Goal: Information Seeking & Learning: Understand process/instructions

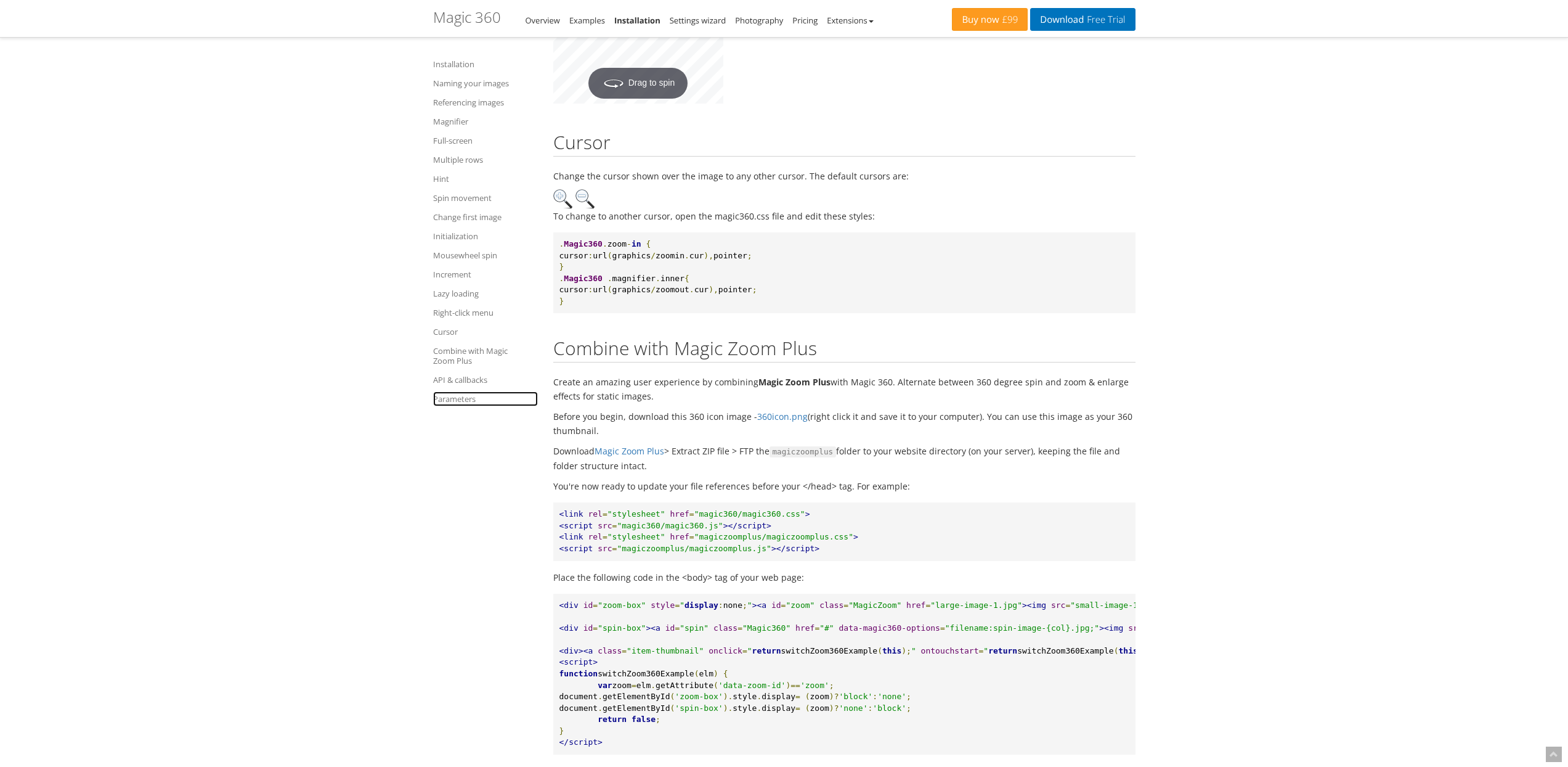
click at [452, 393] on link "Parameters" at bounding box center [485, 399] width 105 height 15
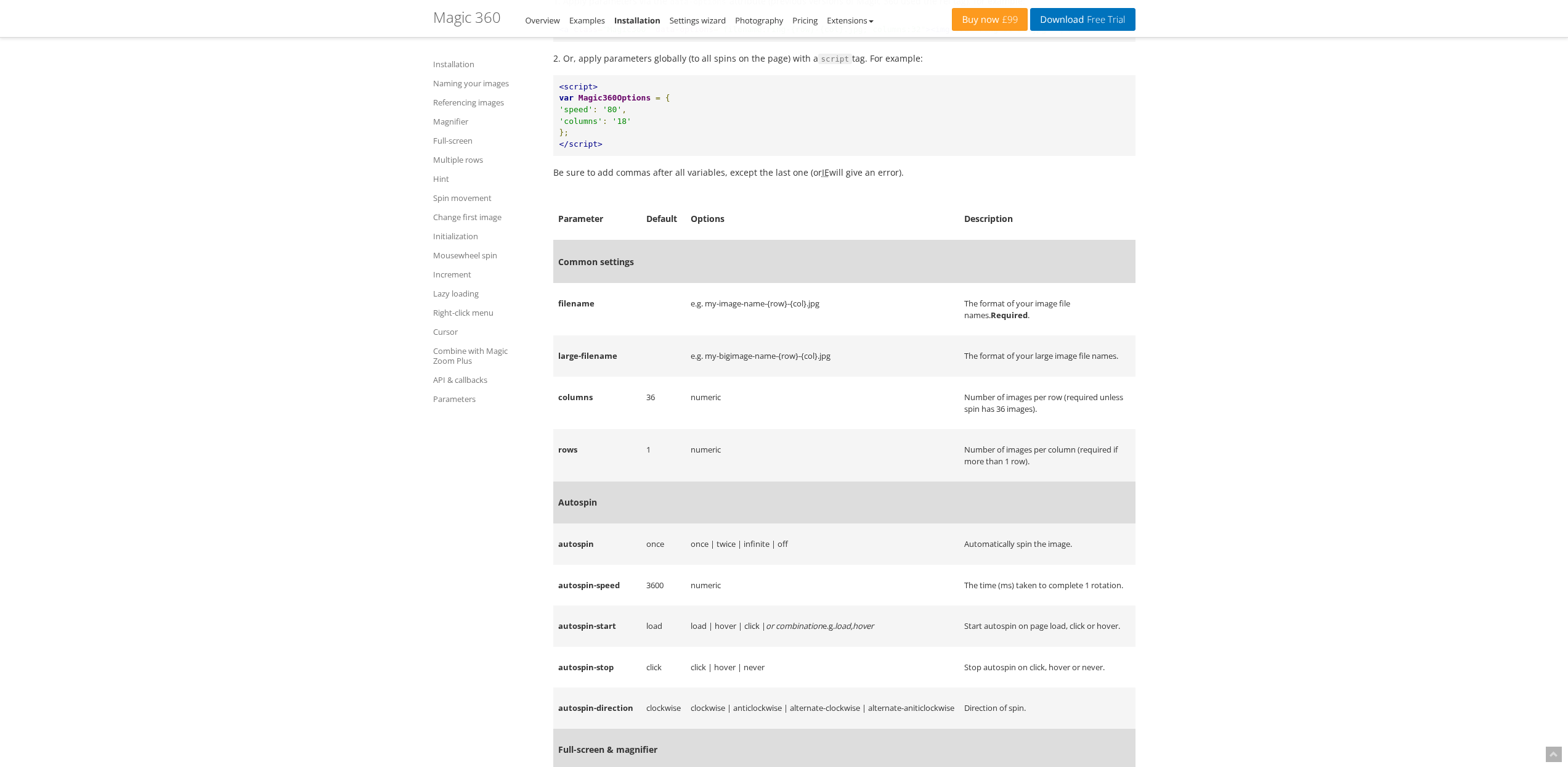
scroll to position [14173, 0]
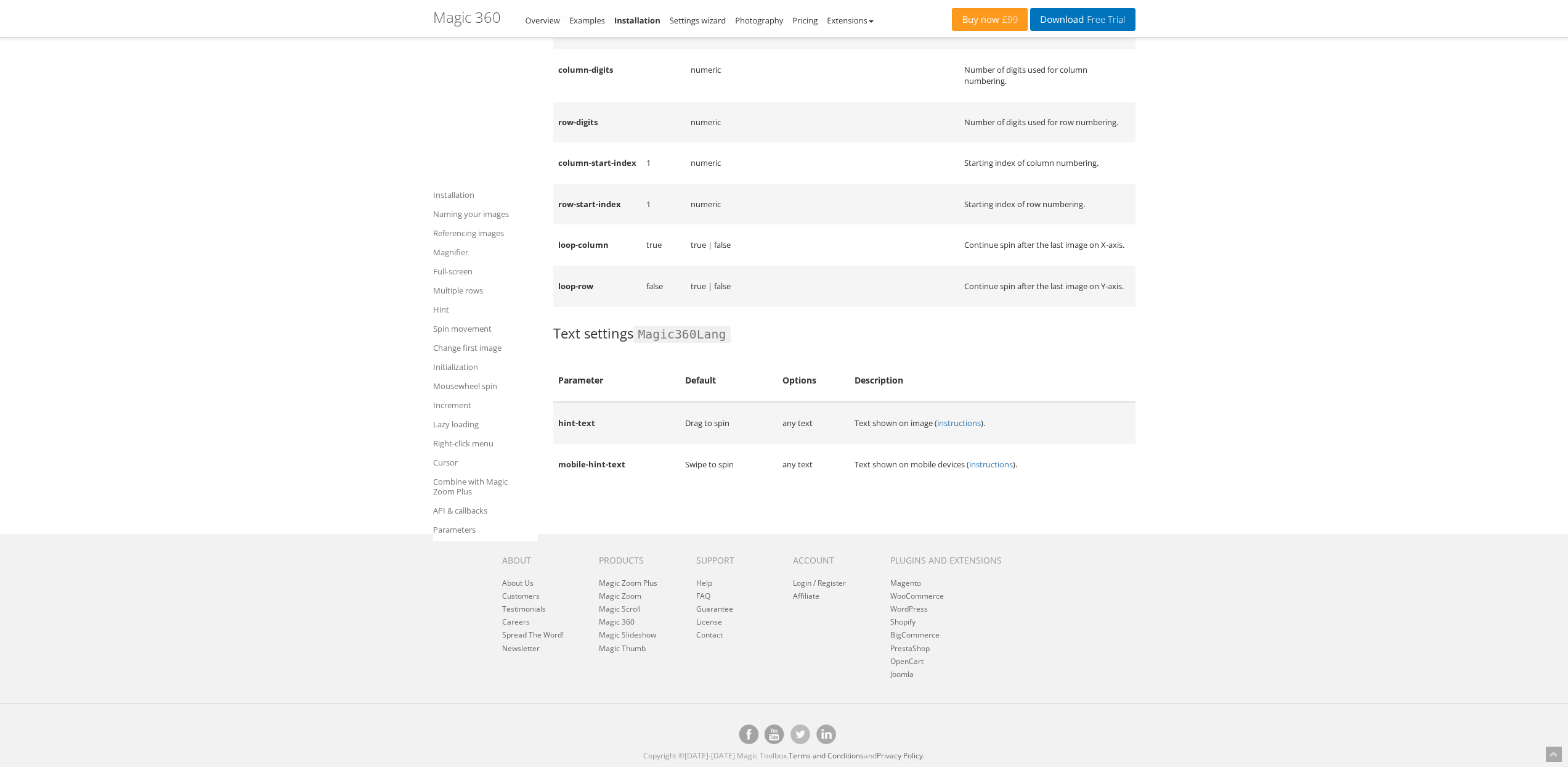
click at [566, 421] on td "hint-text" at bounding box center [617, 422] width 127 height 42
drag, startPoint x: 566, startPoint y: 421, endPoint x: 1039, endPoint y: 418, distance: 473.0
click at [1039, 418] on tr "hint-text Drag to spin any text Text shown on image ( instructions )." at bounding box center [844, 422] width 582 height 42
click at [1039, 418] on td "Text shown on image ( instructions )." at bounding box center [992, 422] width 285 height 42
click at [965, 423] on link "instructions" at bounding box center [959, 423] width 44 height 11
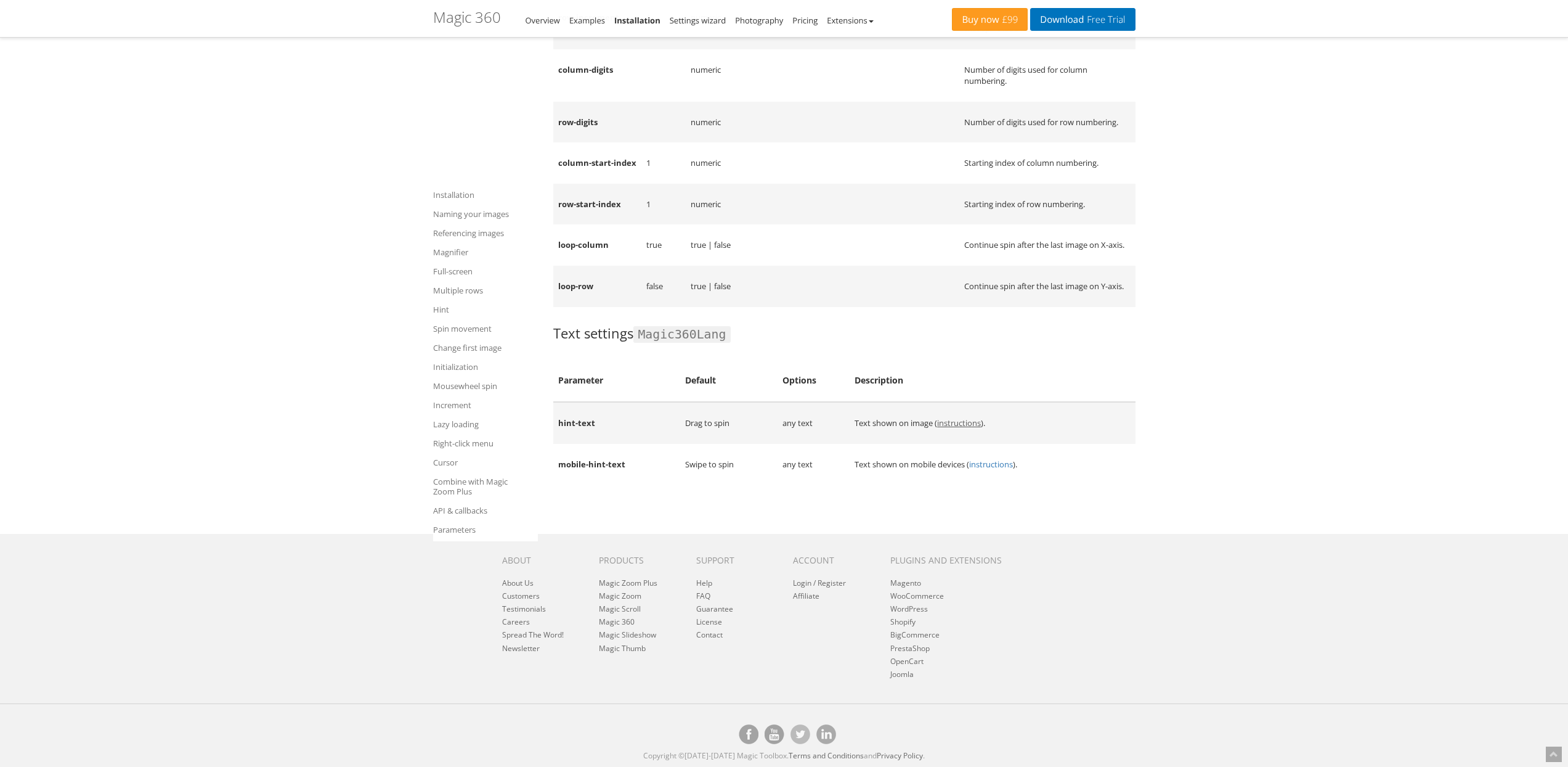
scroll to position [4497, 0]
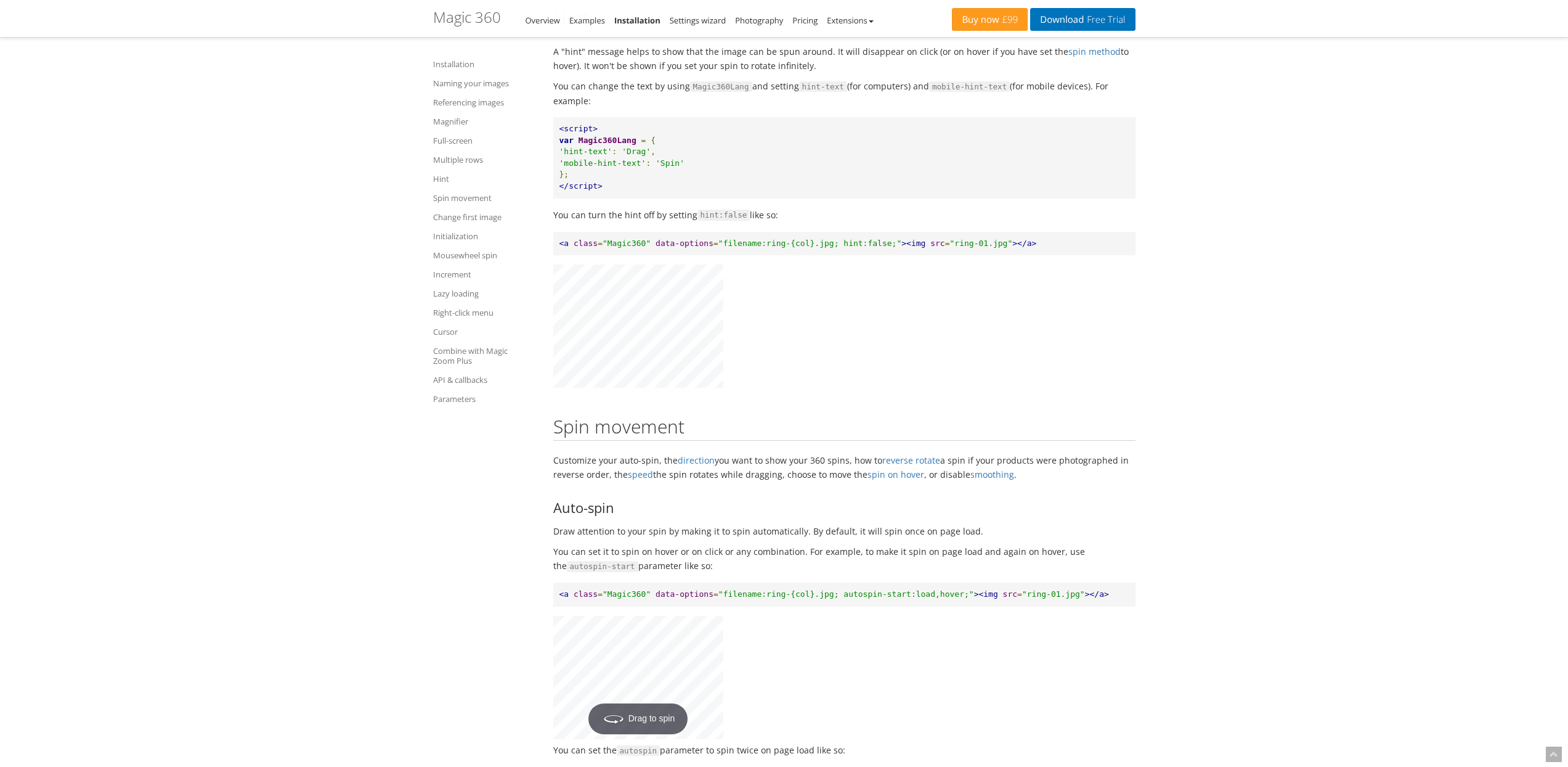
click at [712, 198] on pre "<script> var Magic360Lang = { 'hint-text' : 'Drag' , 'mobile-hint-text' : 'Spin…" at bounding box center [844, 157] width 582 height 81
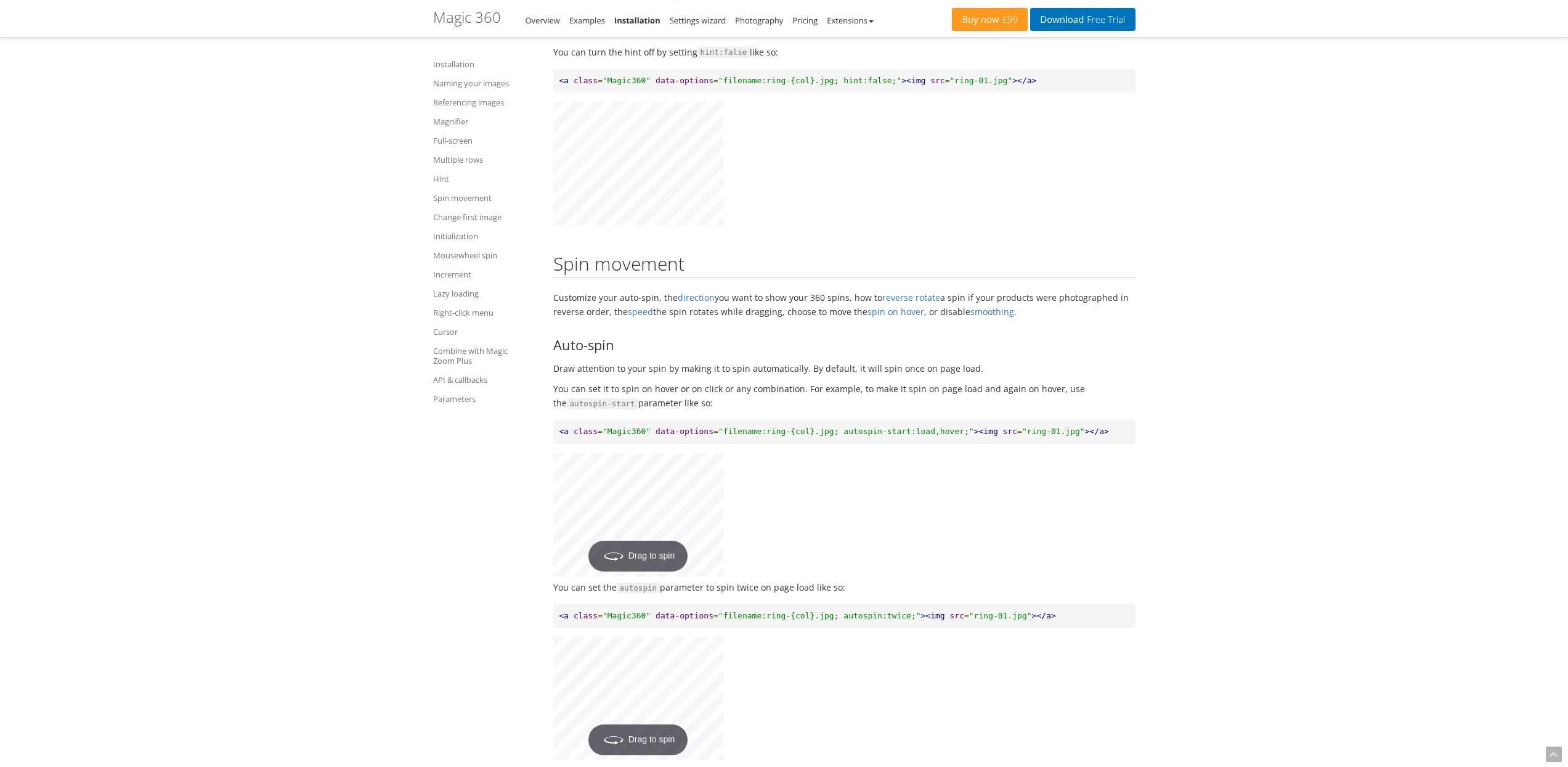
scroll to position [4533, 0]
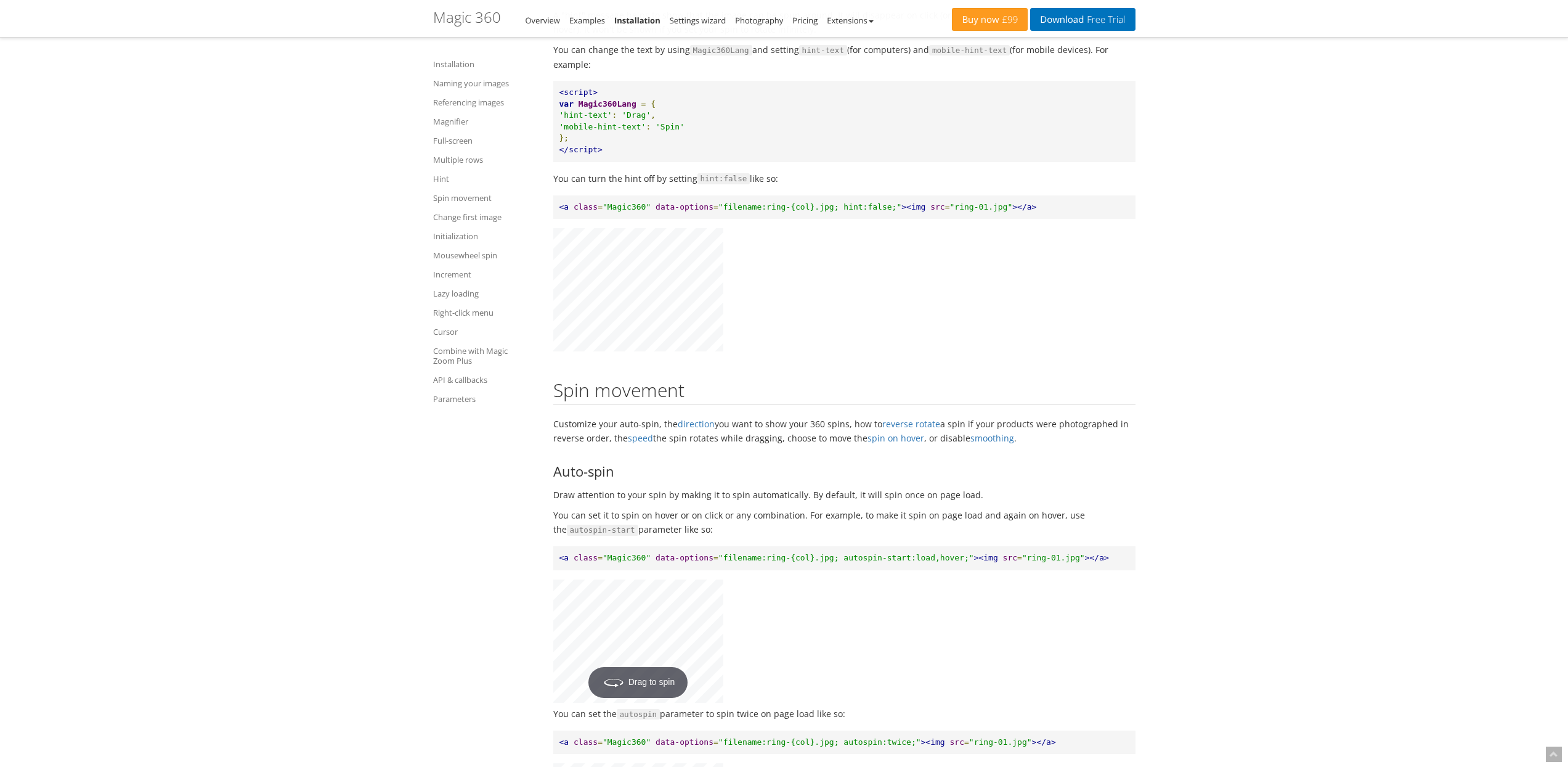
drag, startPoint x: 560, startPoint y: 133, endPoint x: 642, endPoint y: 197, distance: 104.0
click at [642, 161] on pre "<script> var Magic360Lang = { 'hint-text' : 'Drag' , 'mobile-hint-text' : 'Spin…" at bounding box center [844, 121] width 582 height 81
drag, startPoint x: 604, startPoint y: 177, endPoint x: 562, endPoint y: 138, distance: 57.3
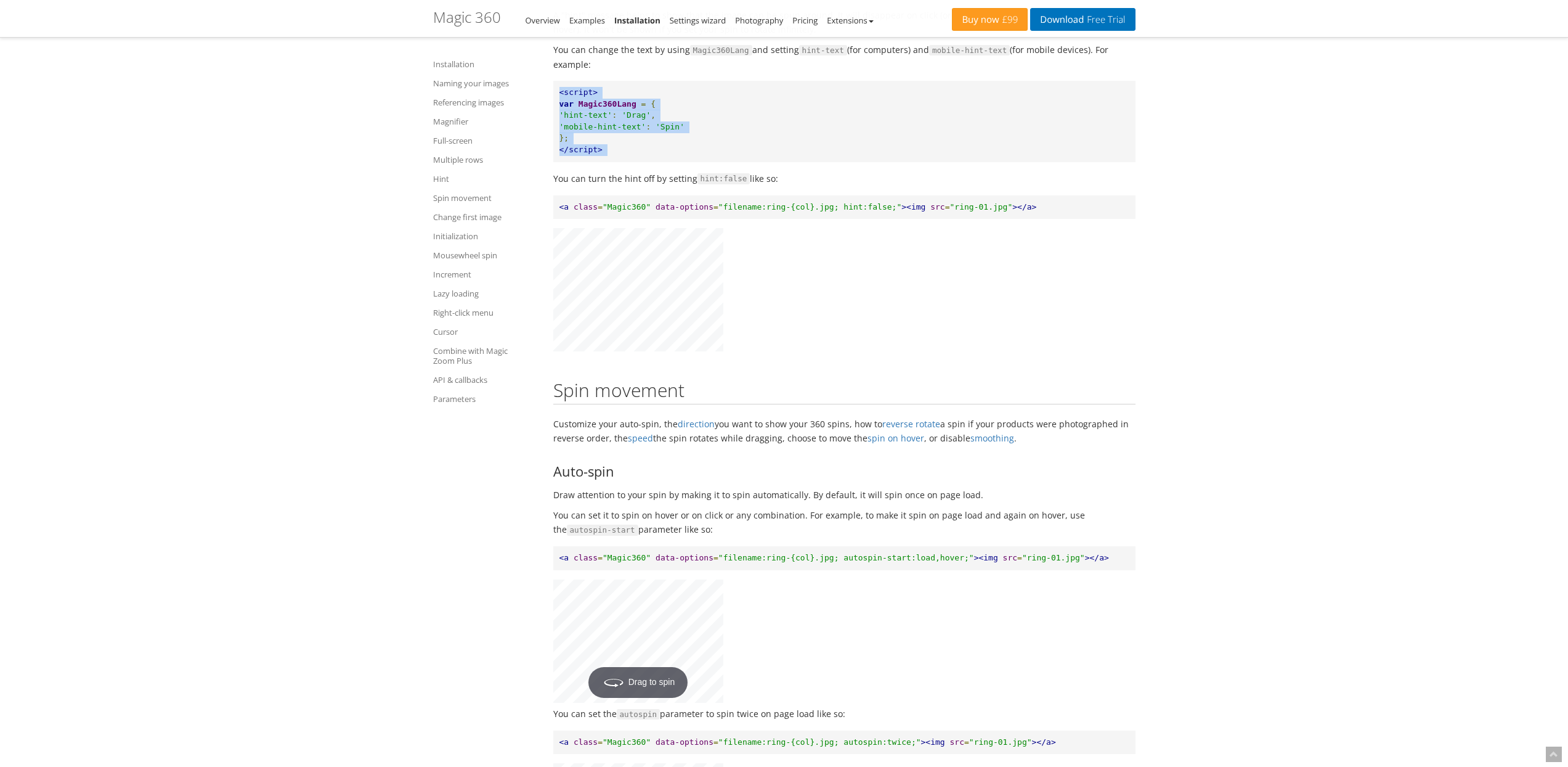
click at [562, 138] on pre "<script> var Magic360Lang = { 'hint-text' : 'Drag' , 'mobile-hint-text' : 'Spin…" at bounding box center [844, 121] width 582 height 81
click at [562, 97] on span "<script>" at bounding box center [578, 92] width 39 height 9
click at [559, 97] on span "<script>" at bounding box center [578, 92] width 39 height 9
drag, startPoint x: 559, startPoint y: 139, endPoint x: 628, endPoint y: 200, distance: 92.1
click at [631, 161] on pre "<script> var Magic360Lang = { 'hint-text' : 'Drag' , 'mobile-hint-text' : 'Spin…" at bounding box center [844, 121] width 582 height 81
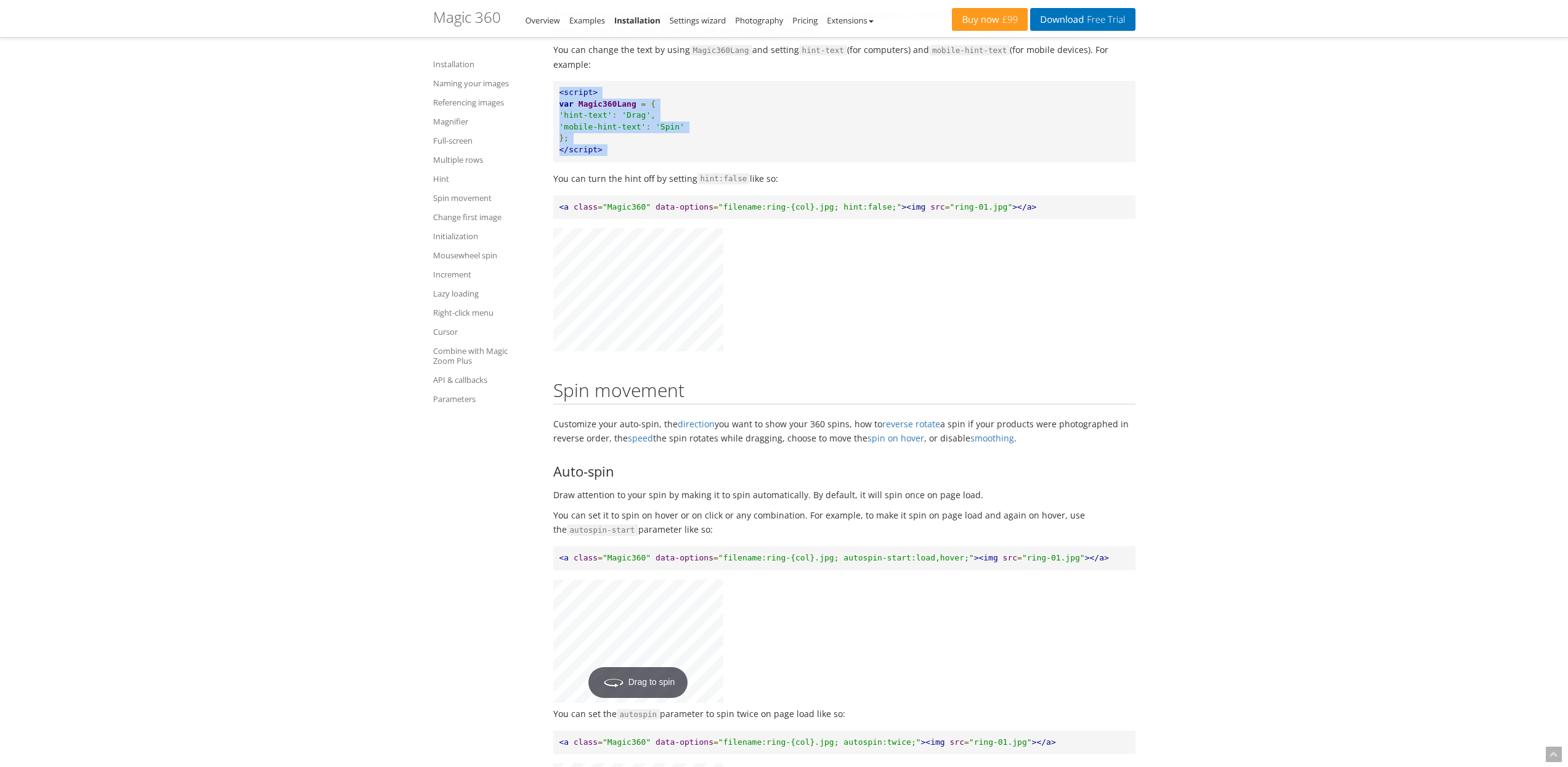
click at [628, 161] on pre "<script> var Magic360Lang = { 'hint-text' : 'Drag' , 'mobile-hint-text' : 'Spin…" at bounding box center [844, 121] width 582 height 81
drag, startPoint x: 605, startPoint y: 186, endPoint x: 550, endPoint y: 138, distance: 73.0
click at [557, 135] on pre "<script> var Magic360Lang = { 'hint-text' : 'Drag' , 'mobile-hint-text' : 'Spin…" at bounding box center [844, 121] width 582 height 81
drag, startPoint x: 557, startPoint y: 135, endPoint x: 617, endPoint y: 195, distance: 84.9
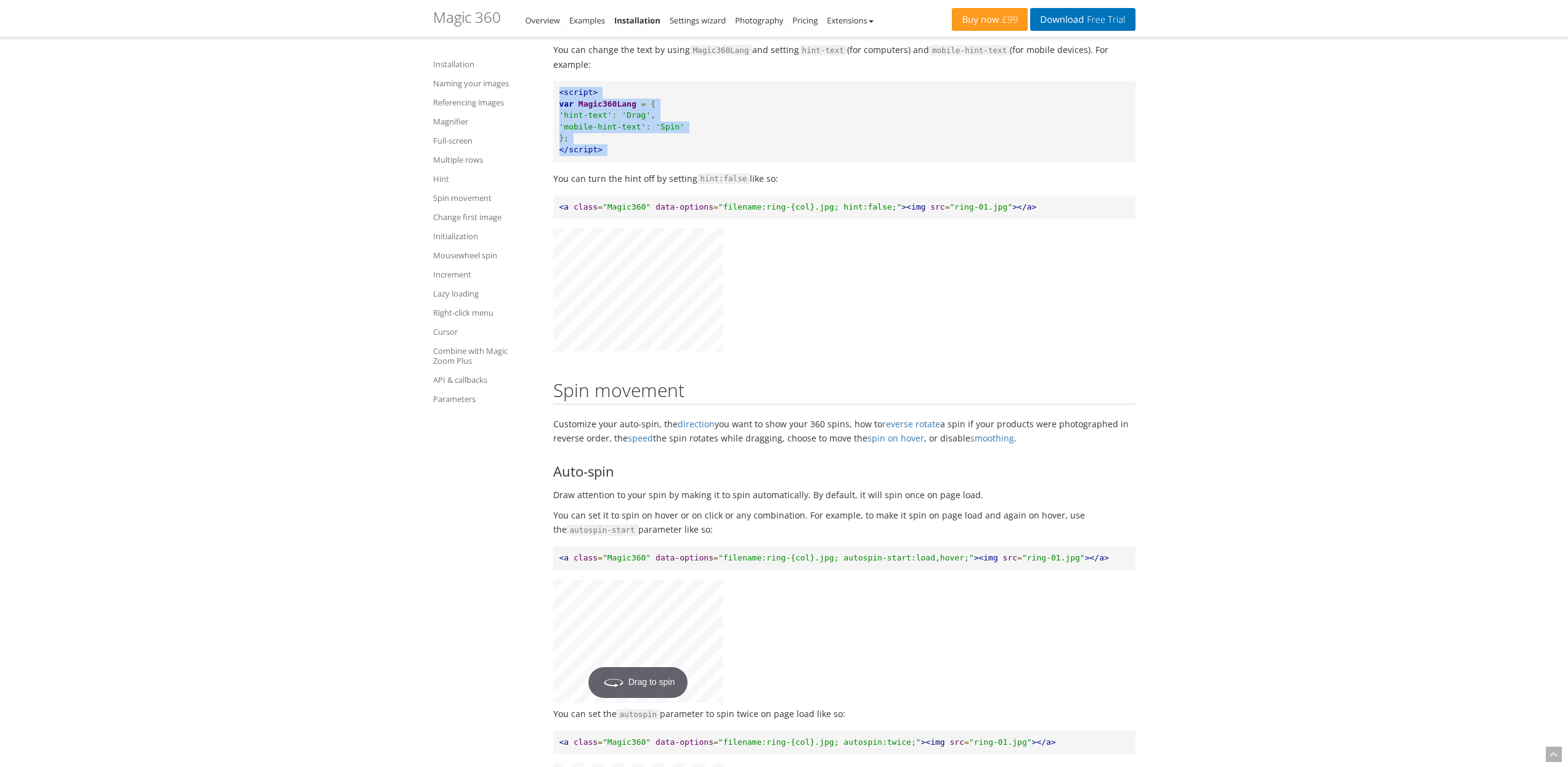
click at [617, 161] on pre "<script> var Magic360Lang = { 'hint-text' : 'Drag' , 'mobile-hint-text' : 'Spin…" at bounding box center [844, 121] width 582 height 81
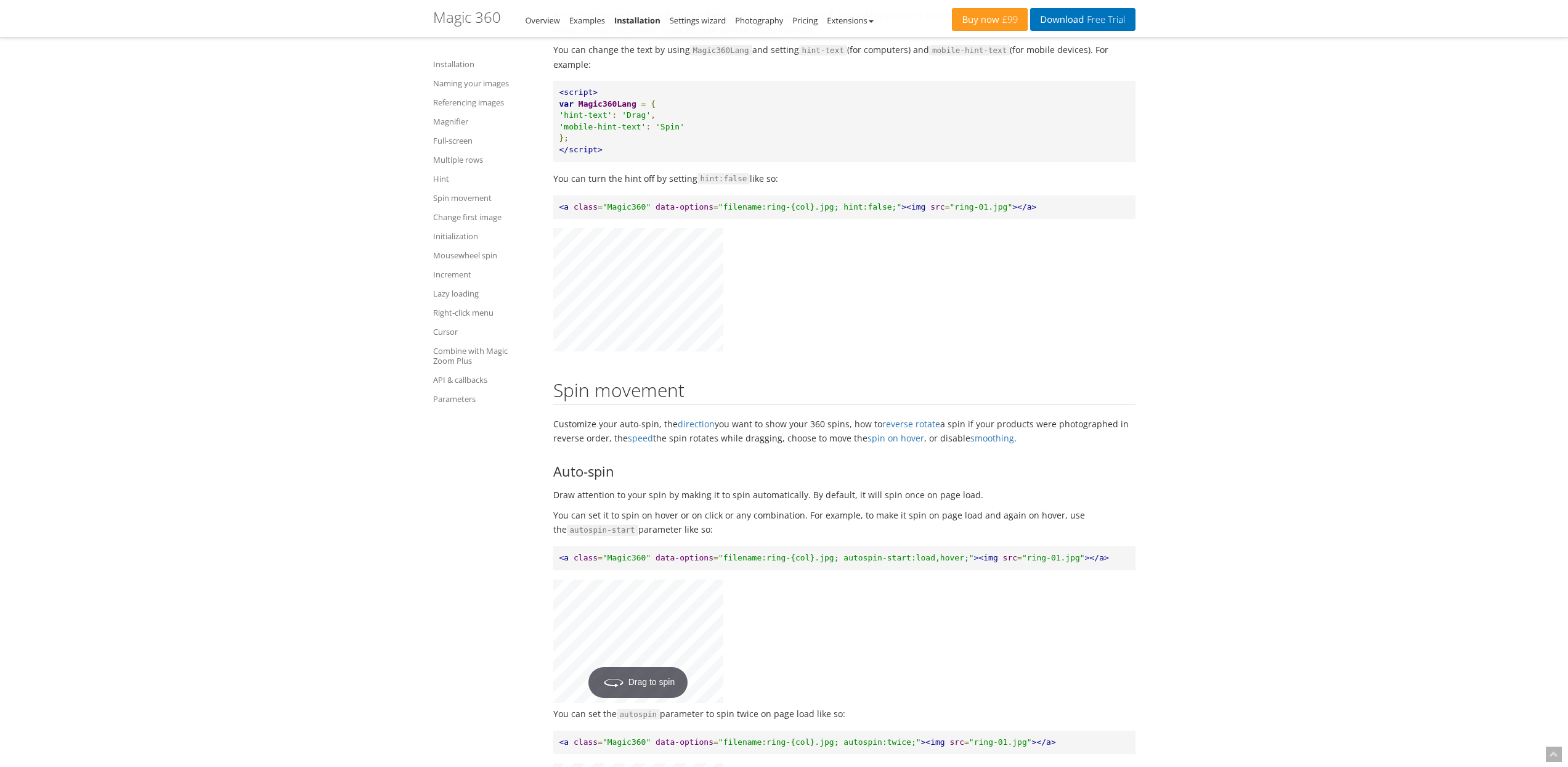
drag, startPoint x: 551, startPoint y: 254, endPoint x: 1131, endPoint y: 254, distance: 580.0
click at [1116, 219] on pre "<a class = "Magic360" data-options = "filename:ring-{col}.jpg; hint:false;" ><i…" at bounding box center [844, 207] width 582 height 24
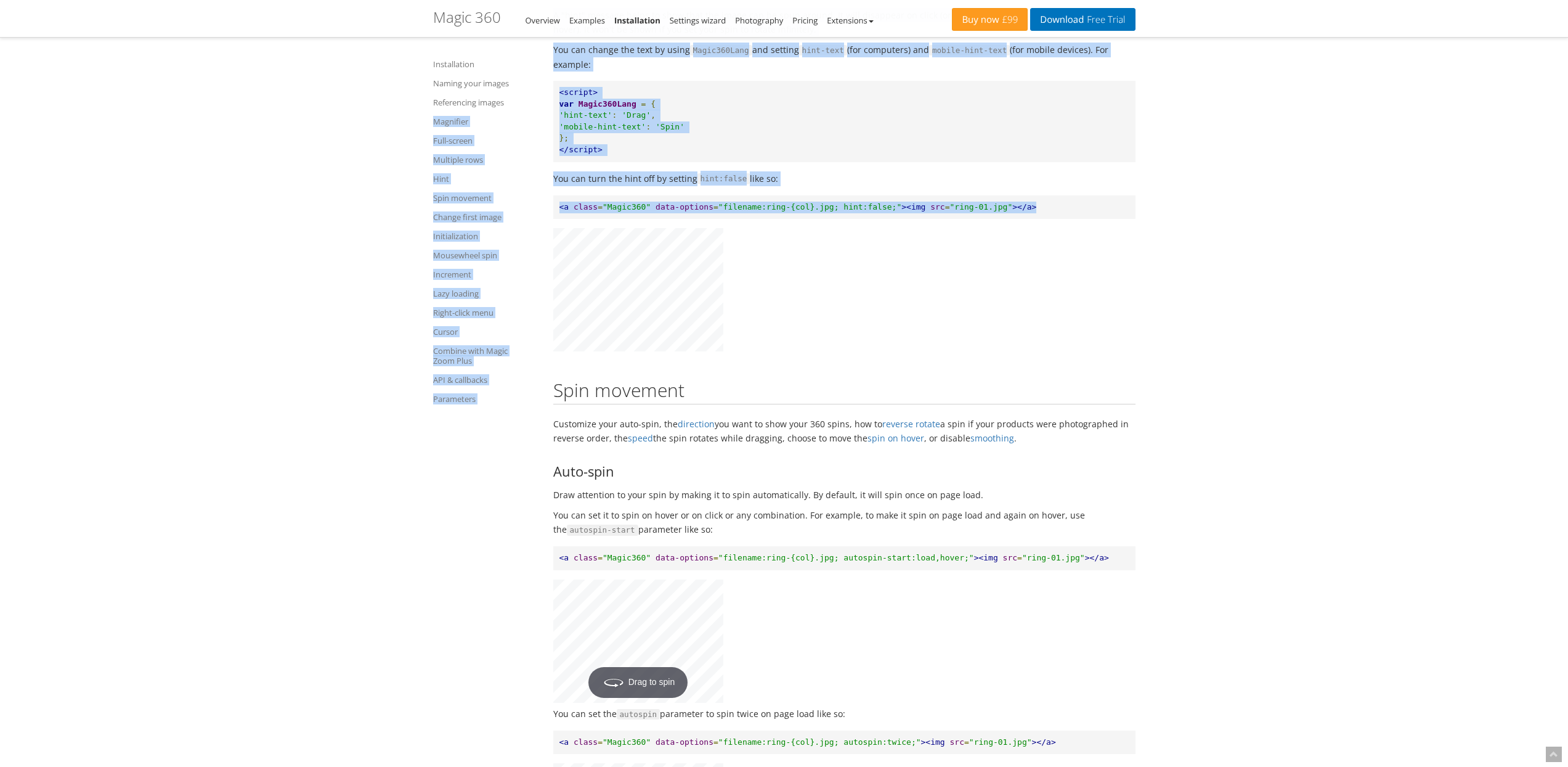
drag, startPoint x: 1068, startPoint y: 244, endPoint x: 529, endPoint y: 106, distance: 556.4
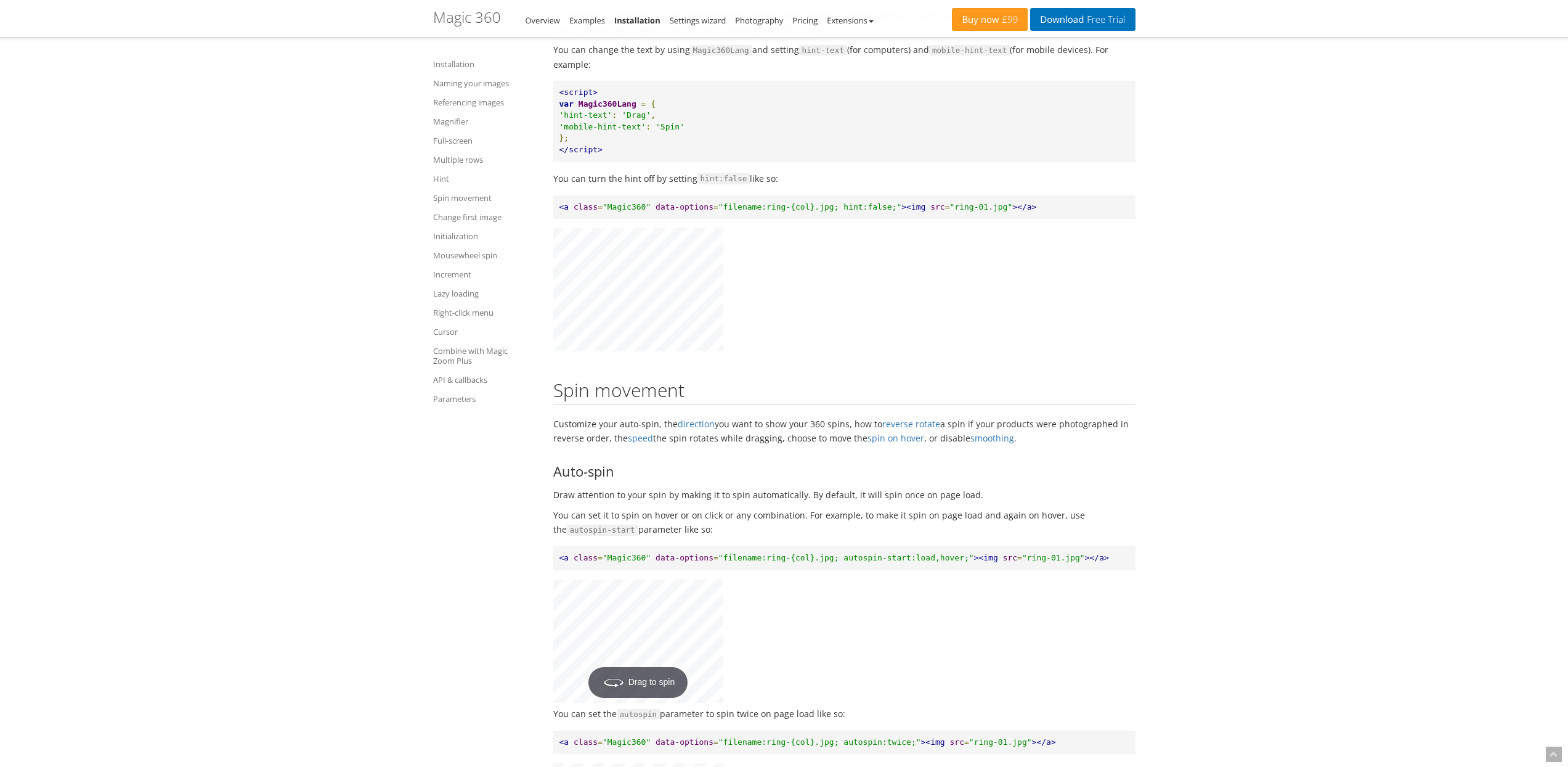
click at [562, 97] on span "<script>" at bounding box center [578, 92] width 39 height 9
click at [560, 97] on span "<script>" at bounding box center [578, 92] width 39 height 9
drag, startPoint x: 560, startPoint y: 139, endPoint x: 653, endPoint y: 201, distance: 111.8
click at [653, 161] on pre "<script> var Magic360Lang = { 'hint-text' : 'Drag' , 'mobile-hint-text' : 'Spin…" at bounding box center [844, 121] width 582 height 81
click at [647, 161] on pre "<script> var Magic360Lang = { 'hint-text' : 'Drag' , 'mobile-hint-text' : 'Spin…" at bounding box center [844, 121] width 582 height 81
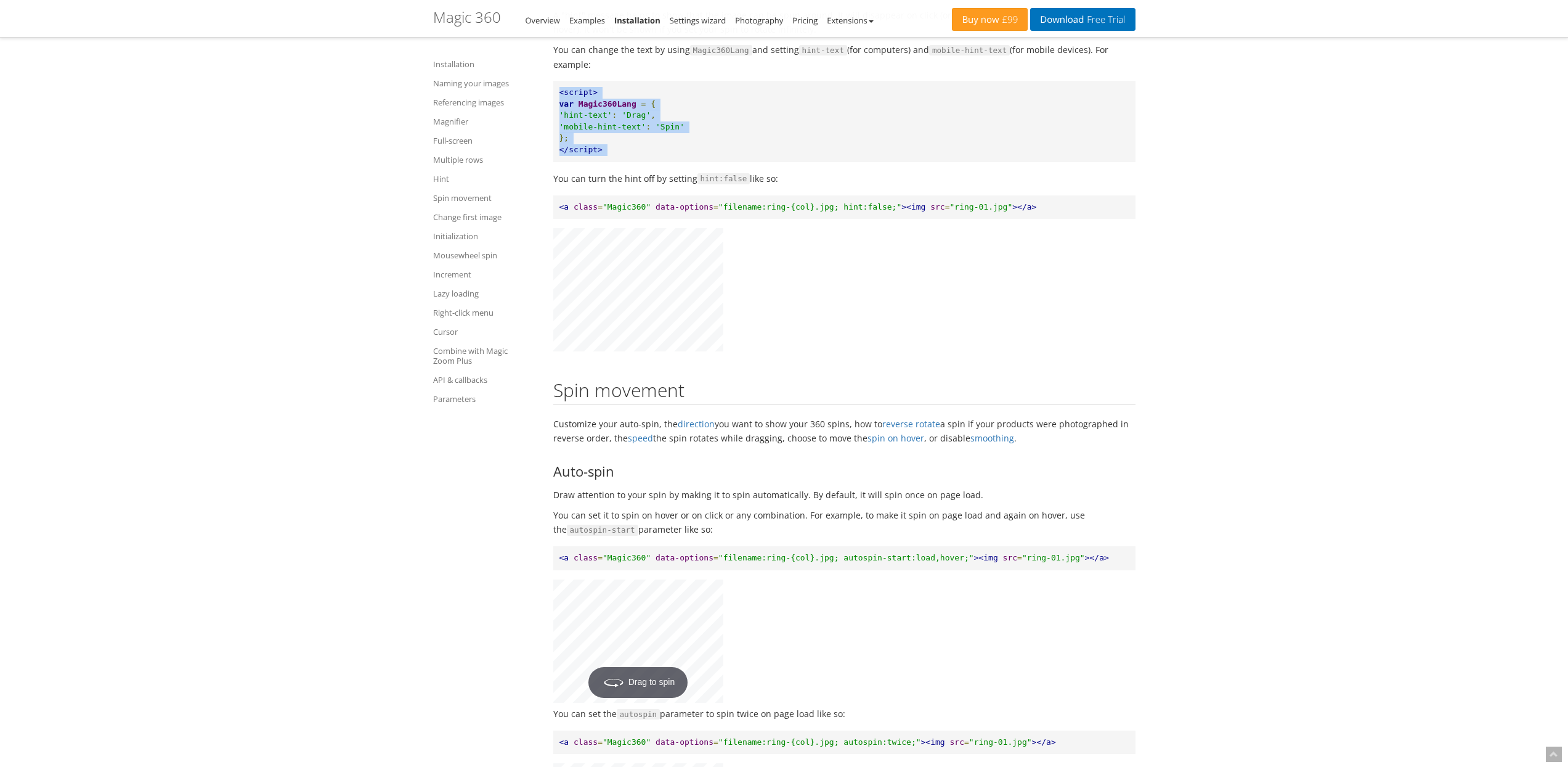
drag, startPoint x: 628, startPoint y: 187, endPoint x: 553, endPoint y: 139, distance: 89.0
click at [553, 139] on pre "<script> var Magic360Lang = { 'hint-text' : 'Drag' , 'mobile-hint-text' : 'Spin…" at bounding box center [844, 121] width 582 height 81
click at [557, 136] on pre "<script> var Magic360Lang = { 'hint-text' : 'Drag' , 'mobile-hint-text' : 'Spin…" at bounding box center [844, 121] width 582 height 81
drag, startPoint x: 557, startPoint y: 136, endPoint x: 652, endPoint y: 198, distance: 113.4
click at [655, 161] on pre "<script> var Magic360Lang = { 'hint-text' : 'Drag' , 'mobile-hint-text' : 'Spin…" at bounding box center [844, 121] width 582 height 81
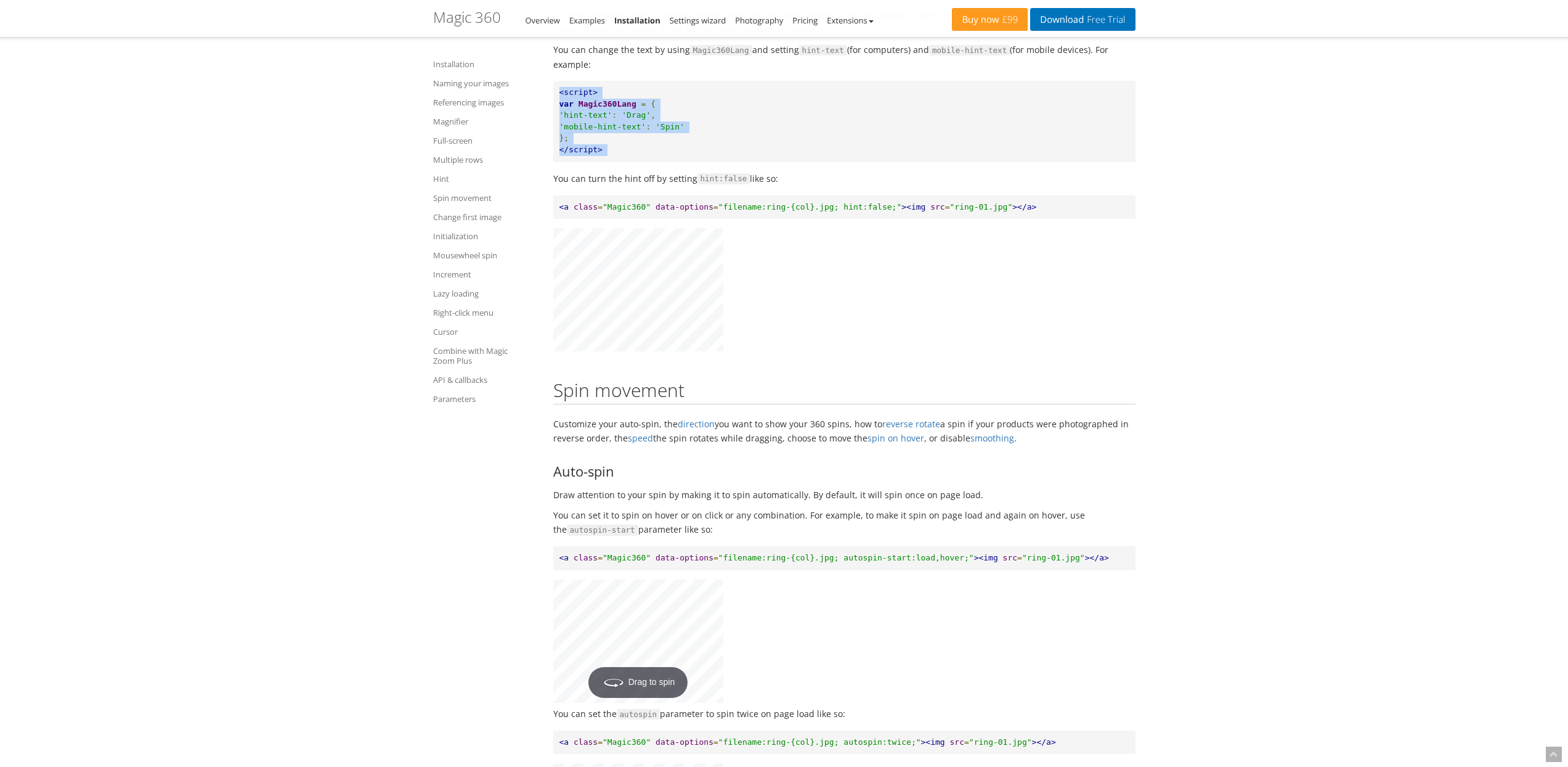
click at [652, 161] on pre "<script> var Magic360Lang = { 'hint-text' : 'Drag' , 'mobile-hint-text' : 'Spin…" at bounding box center [844, 121] width 582 height 81
drag, startPoint x: 638, startPoint y: 198, endPoint x: 561, endPoint y: 137, distance: 98.2
click at [561, 137] on pre "<script> var Magic360Lang = { 'hint-text' : 'Drag' , 'mobile-hint-text' : 'Spin…" at bounding box center [844, 121] width 582 height 81
click at [561, 97] on span "<script>" at bounding box center [578, 92] width 39 height 9
drag, startPoint x: 561, startPoint y: 137, endPoint x: 611, endPoint y: 194, distance: 75.8
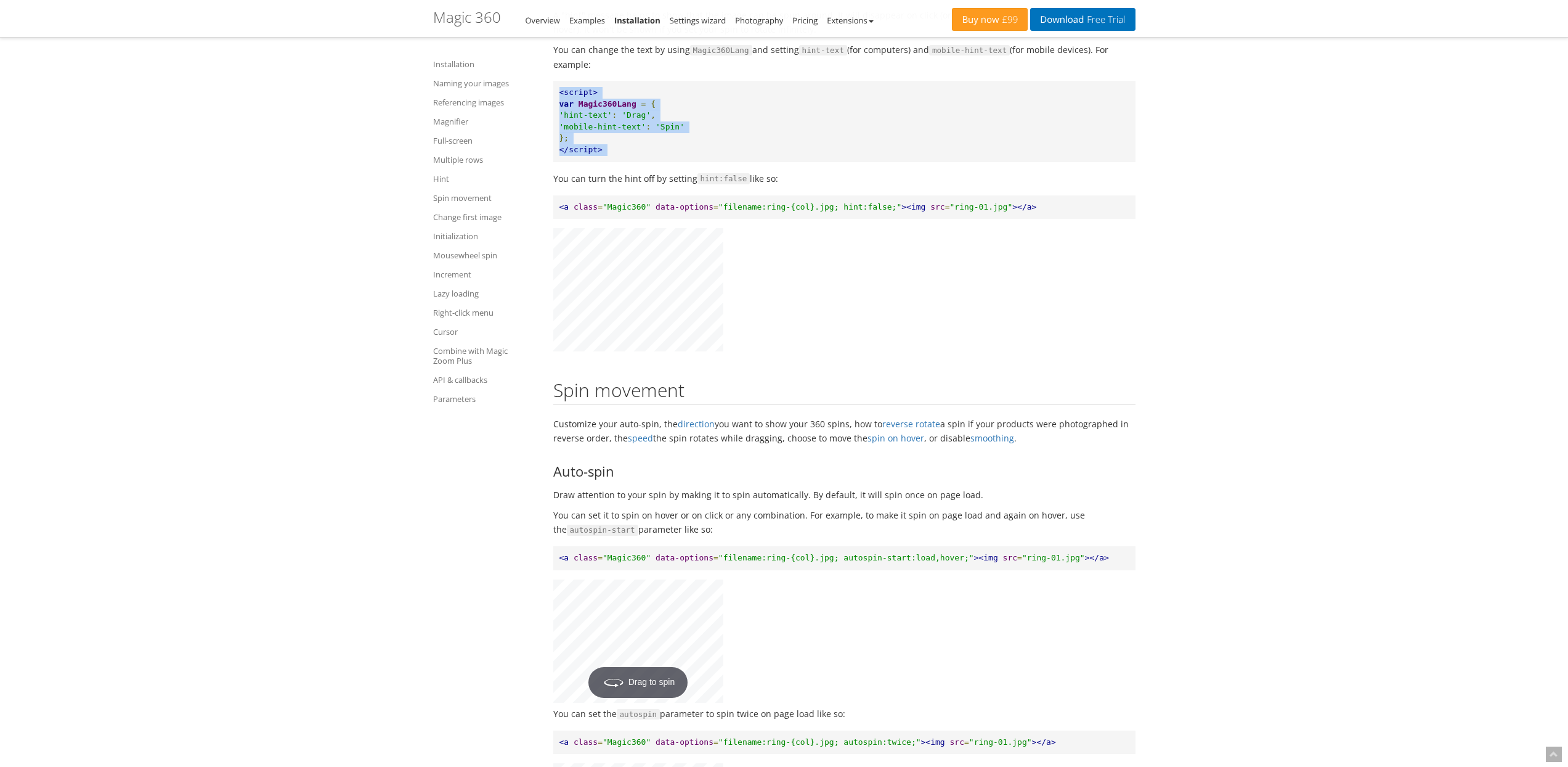
click at [611, 161] on pre "<script> var Magic360Lang = { 'hint-text' : 'Drag' , 'mobile-hint-text' : 'Spin…" at bounding box center [844, 121] width 582 height 81
drag, startPoint x: 611, startPoint y: 194, endPoint x: 557, endPoint y: 140, distance: 76.4
click at [554, 141] on pre "<script> var Magic360Lang = { 'hint-text' : 'Drag' , 'mobile-hint-text' : 'Spin…" at bounding box center [844, 121] width 582 height 81
click at [558, 138] on pre "<script> var Magic360Lang = { 'hint-text' : 'Drag' , 'mobile-hint-text' : 'Spin…" at bounding box center [844, 121] width 582 height 81
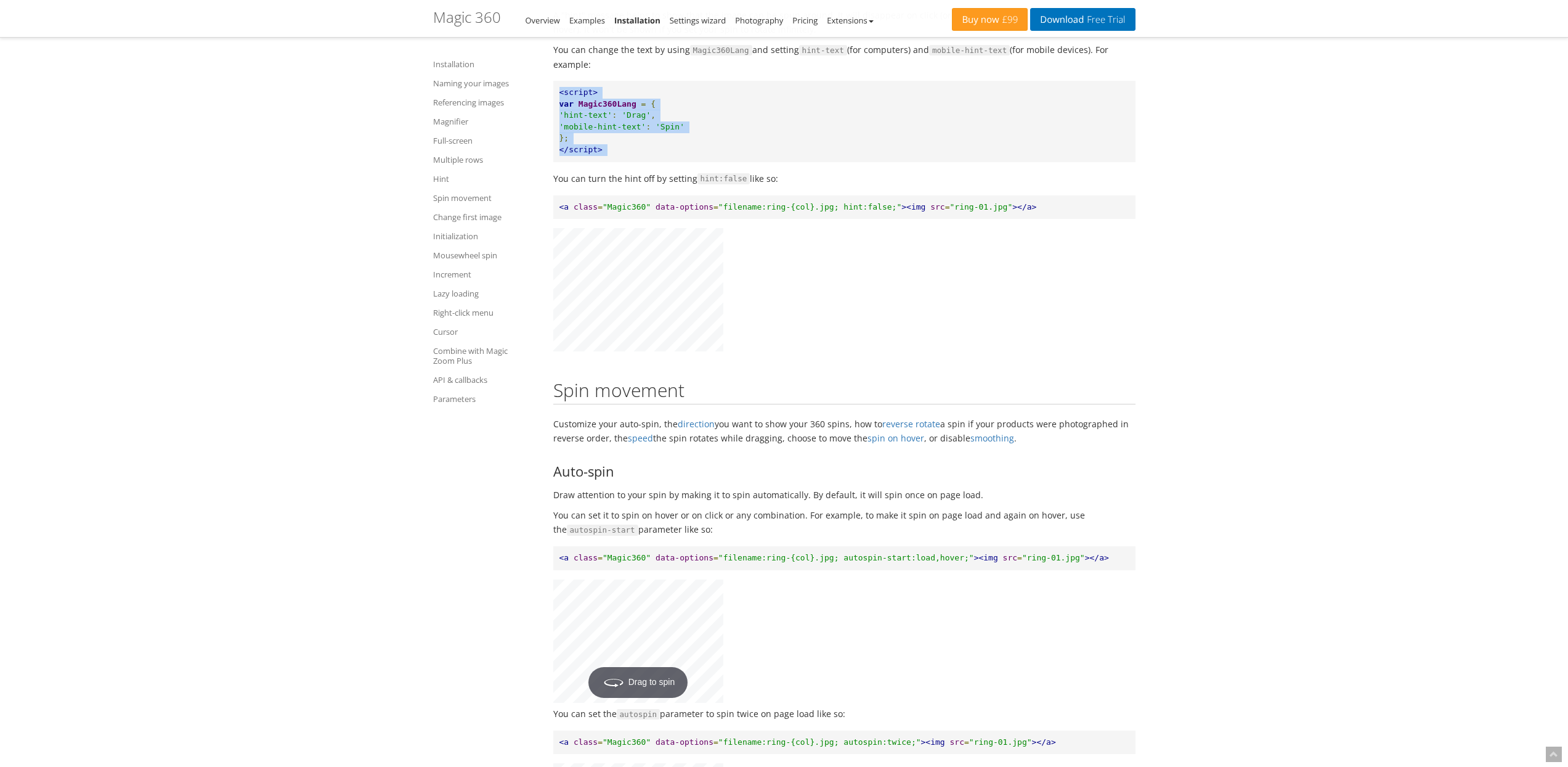
drag, startPoint x: 558, startPoint y: 138, endPoint x: 621, endPoint y: 194, distance: 84.3
click at [612, 161] on pre "<script> var Magic360Lang = { 'hint-text' : 'Drag' , 'mobile-hint-text' : 'Spin…" at bounding box center [844, 121] width 582 height 81
click at [621, 161] on pre "<script> var Magic360Lang = { 'hint-text' : 'Drag' , 'mobile-hint-text' : 'Spin…" at bounding box center [844, 121] width 582 height 81
drag, startPoint x: 621, startPoint y: 194, endPoint x: 559, endPoint y: 136, distance: 84.9
click at [559, 136] on pre "<script> var Magic360Lang = { 'hint-text' : 'Drag' , 'mobile-hint-text' : 'Spin…" at bounding box center [844, 121] width 582 height 81
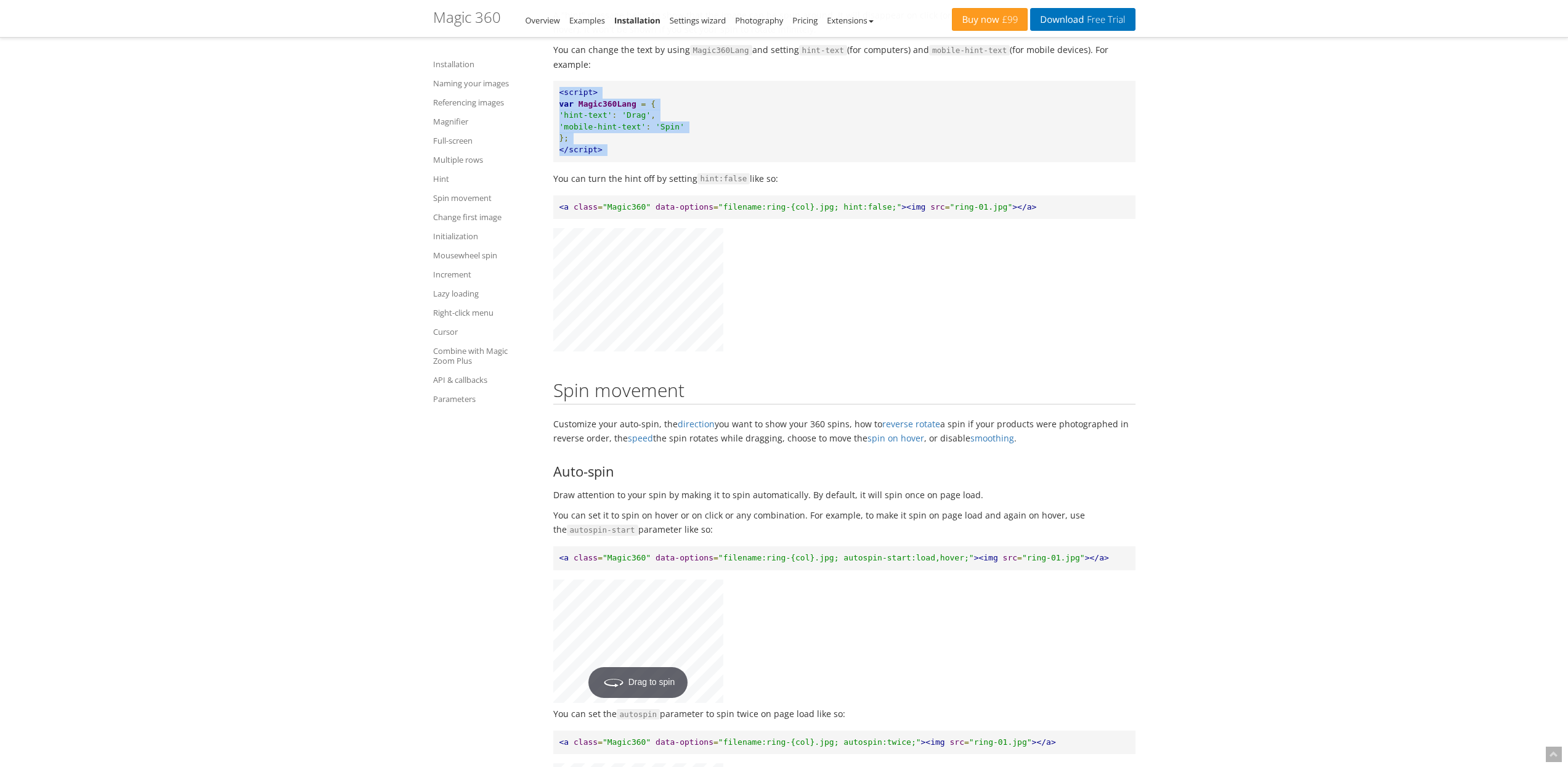
click at [559, 97] on span "<script>" at bounding box center [578, 92] width 39 height 9
drag, startPoint x: 559, startPoint y: 136, endPoint x: 625, endPoint y: 198, distance: 90.6
click at [625, 161] on pre "<script> var Magic360Lang = { 'hint-text' : 'Drag' , 'mobile-hint-text' : 'Spin…" at bounding box center [844, 121] width 582 height 81
drag, startPoint x: 557, startPoint y: 159, endPoint x: 706, endPoint y: 180, distance: 150.5
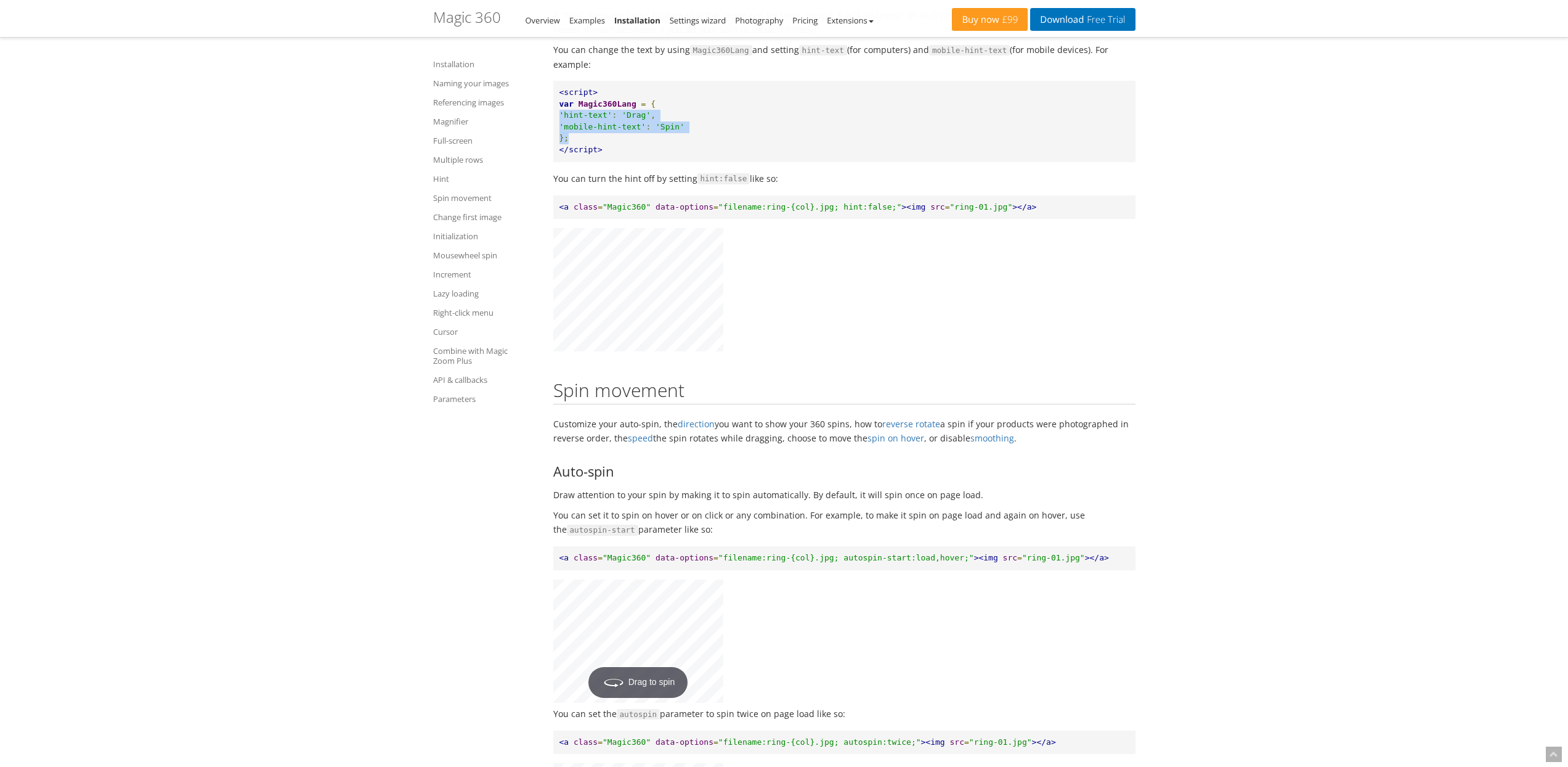
click at [706, 161] on pre "<script> var Magic360Lang = { 'hint-text' : 'Drag' , 'mobile-hint-text' : 'Spin…" at bounding box center [844, 121] width 582 height 81
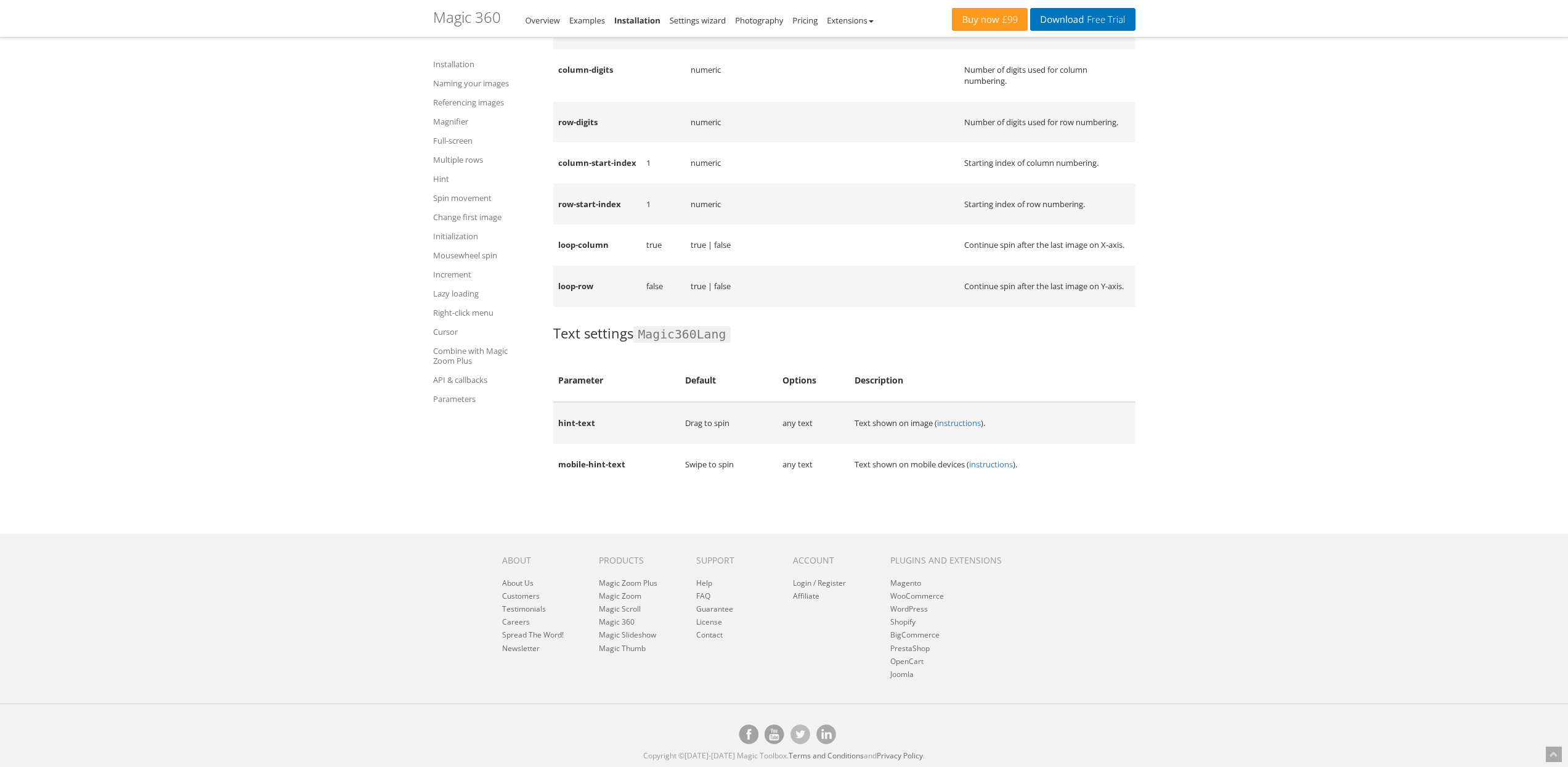
scroll to position [14173, 0]
click at [570, 421] on td "hint-text" at bounding box center [617, 422] width 127 height 42
drag, startPoint x: 570, startPoint y: 421, endPoint x: 597, endPoint y: 425, distance: 27.3
click at [597, 425] on td "hint-text" at bounding box center [617, 422] width 127 height 42
click at [955, 423] on link "instructions" at bounding box center [959, 423] width 44 height 11
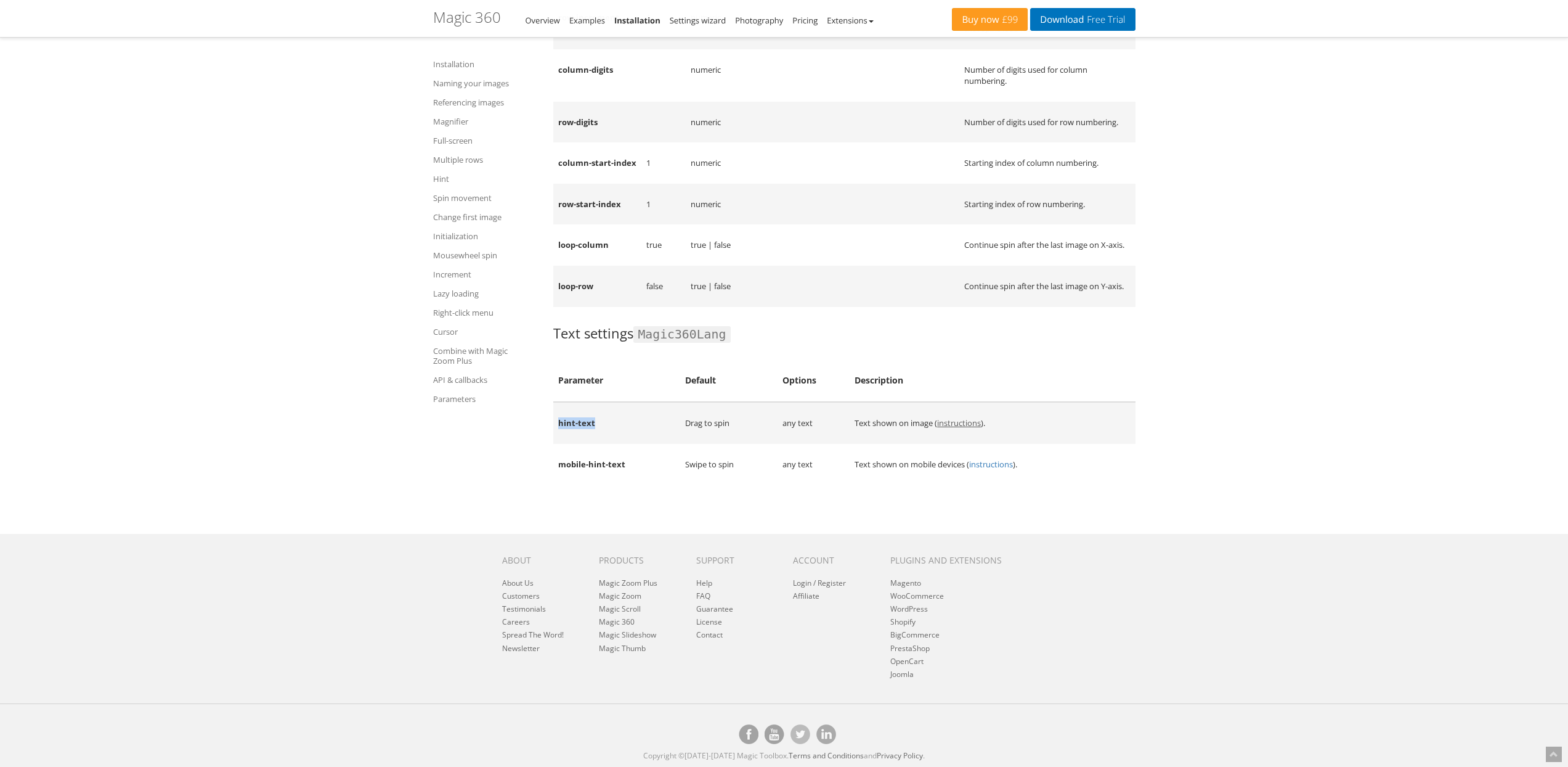
scroll to position [4497, 0]
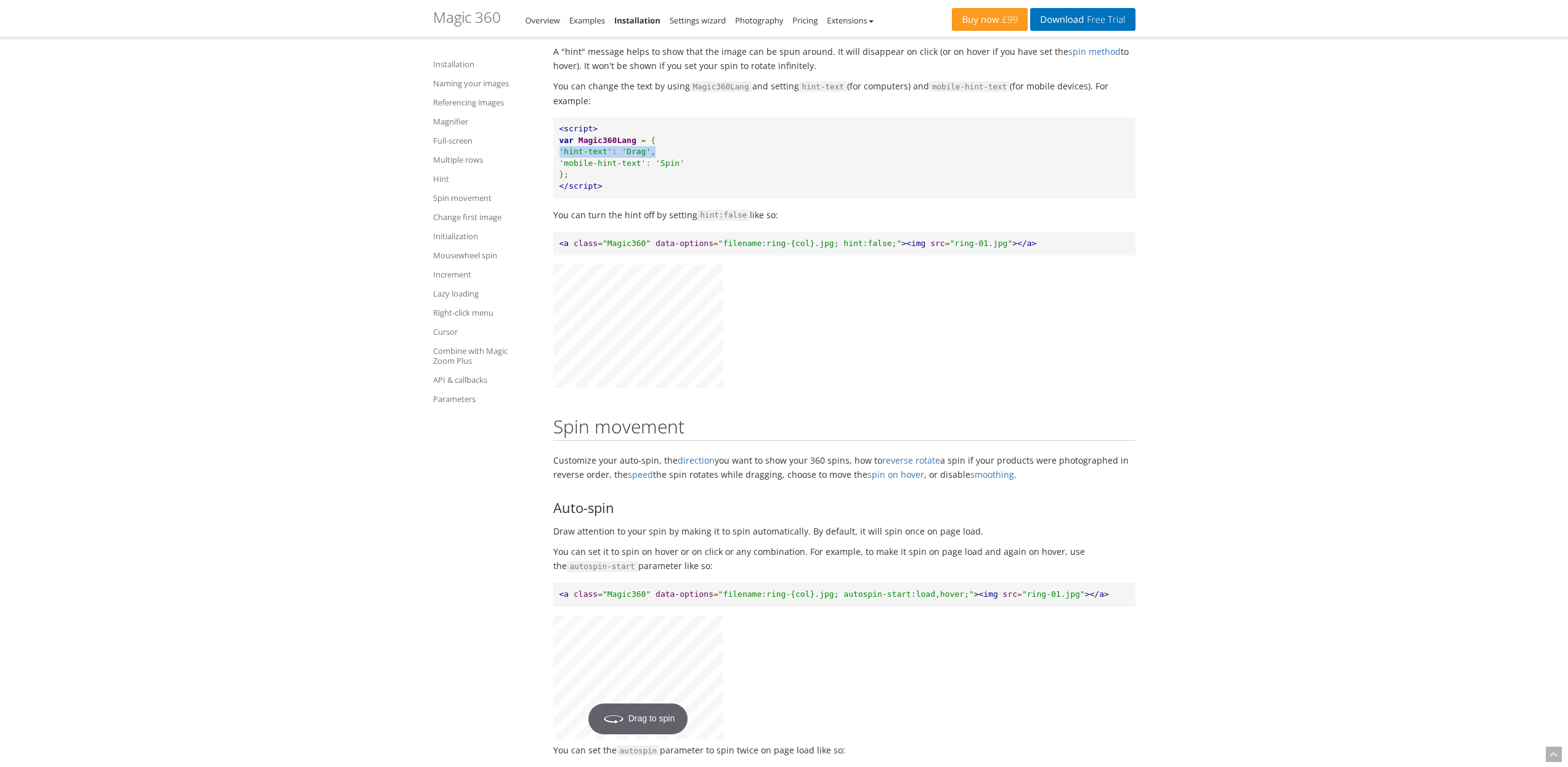
drag, startPoint x: 560, startPoint y: 198, endPoint x: 656, endPoint y: 196, distance: 96.0
click at [656, 196] on pre "<script> var Magic360Lang = { 'hint-text' : 'Drag' , 'mobile-hint-text' : 'Spin…" at bounding box center [844, 157] width 582 height 81
click at [689, 198] on pre "<script> var Magic360Lang = { 'hint-text' : 'Drag' , 'mobile-hint-text' : 'Spin…" at bounding box center [844, 157] width 582 height 81
drag, startPoint x: 576, startPoint y: 195, endPoint x: 701, endPoint y: 208, distance: 125.7
click at [701, 198] on pre "<script> var Magic360Lang = { 'hint-text' : 'Drag' , 'mobile-hint-text' : 'Spin…" at bounding box center [844, 157] width 582 height 81
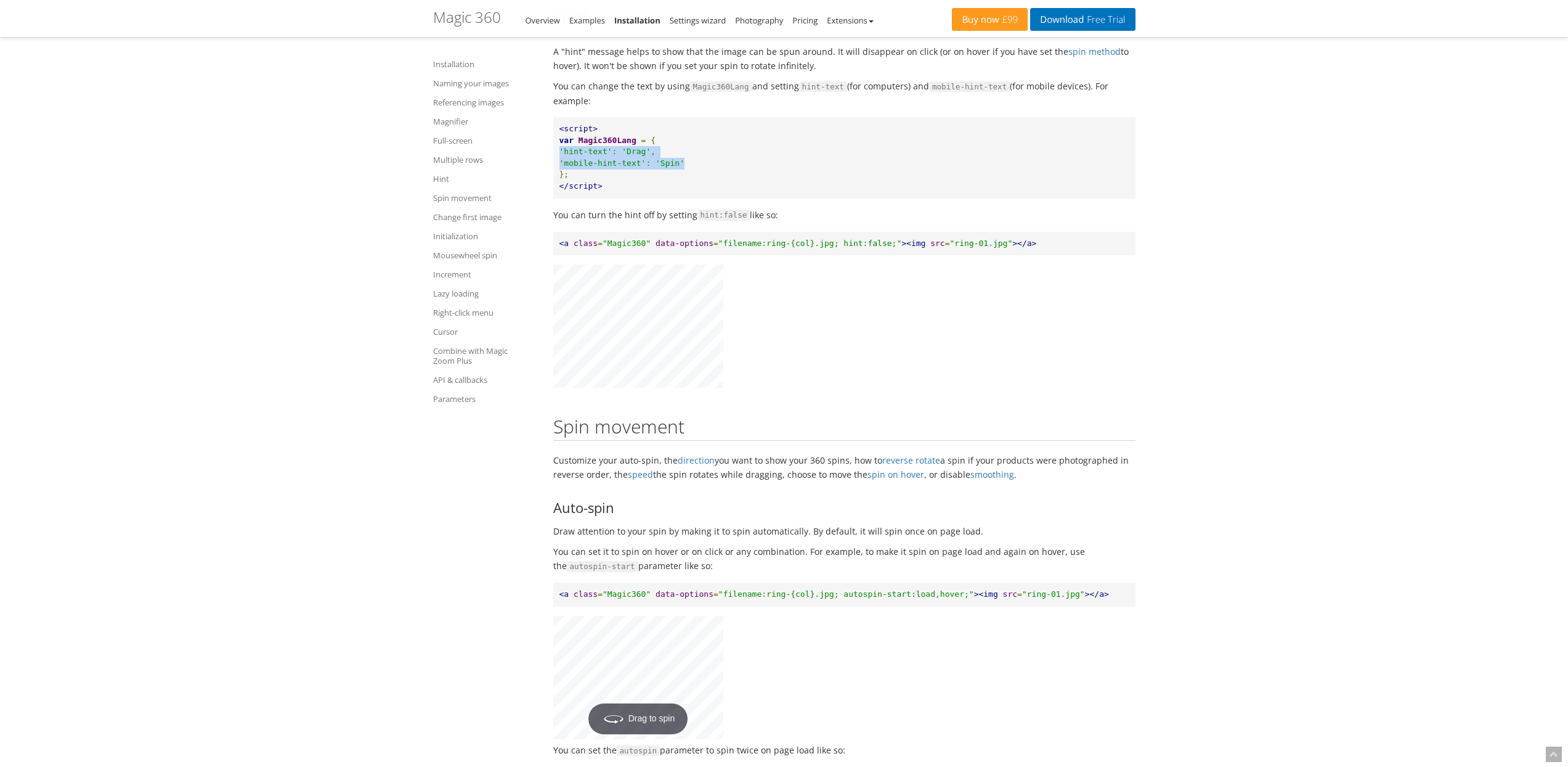
click at [701, 198] on pre "<script> var Magic360Lang = { 'hint-text' : 'Drag' , 'mobile-hint-text' : 'Spin…" at bounding box center [844, 157] width 582 height 81
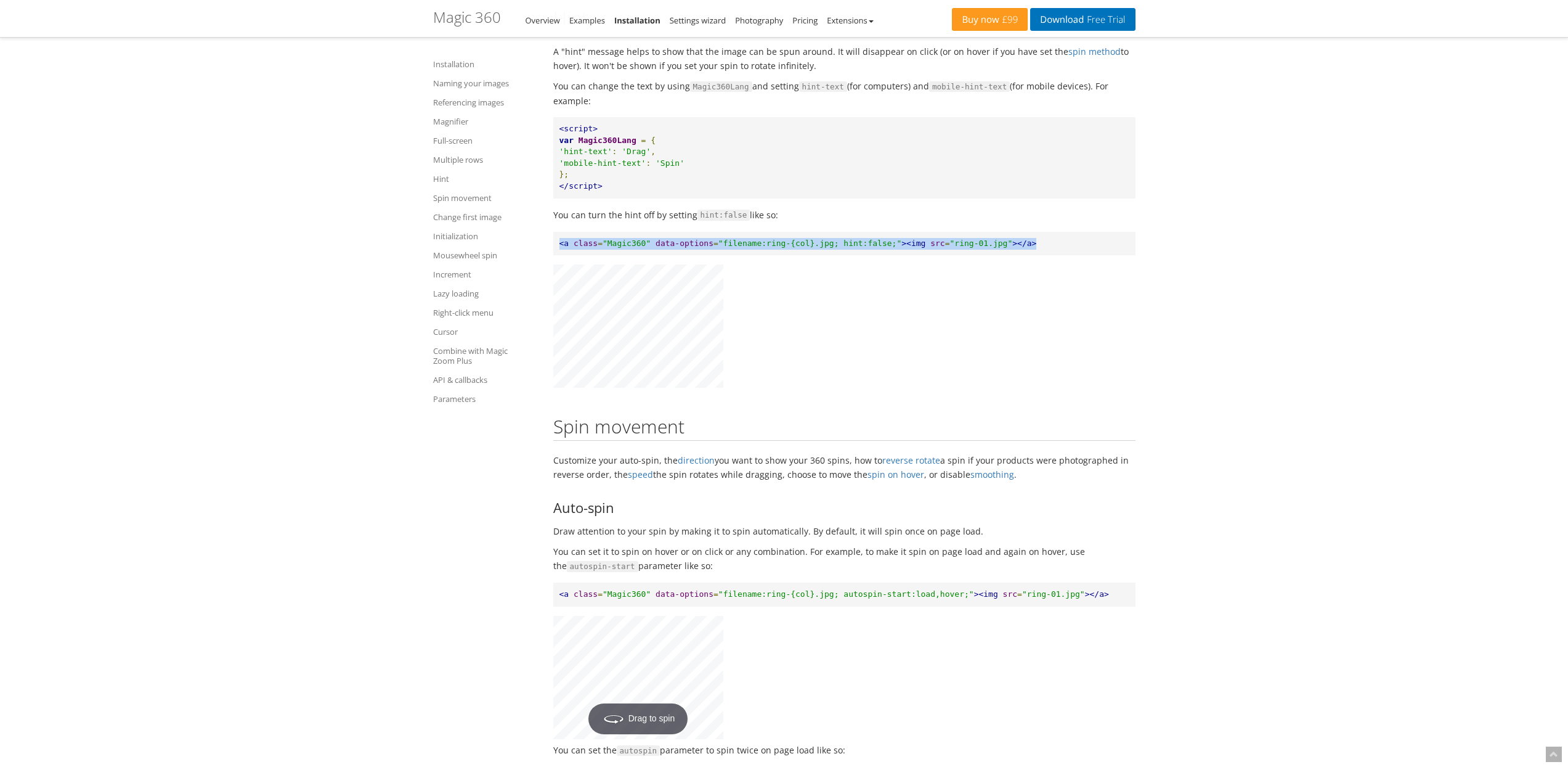
drag, startPoint x: 555, startPoint y: 287, endPoint x: 1046, endPoint y: 287, distance: 491.0
click at [1046, 256] on pre "<a class = "Magic360" data-options = "filename:ring-{col}.jpg; hint:false;" ><i…" at bounding box center [844, 244] width 582 height 24
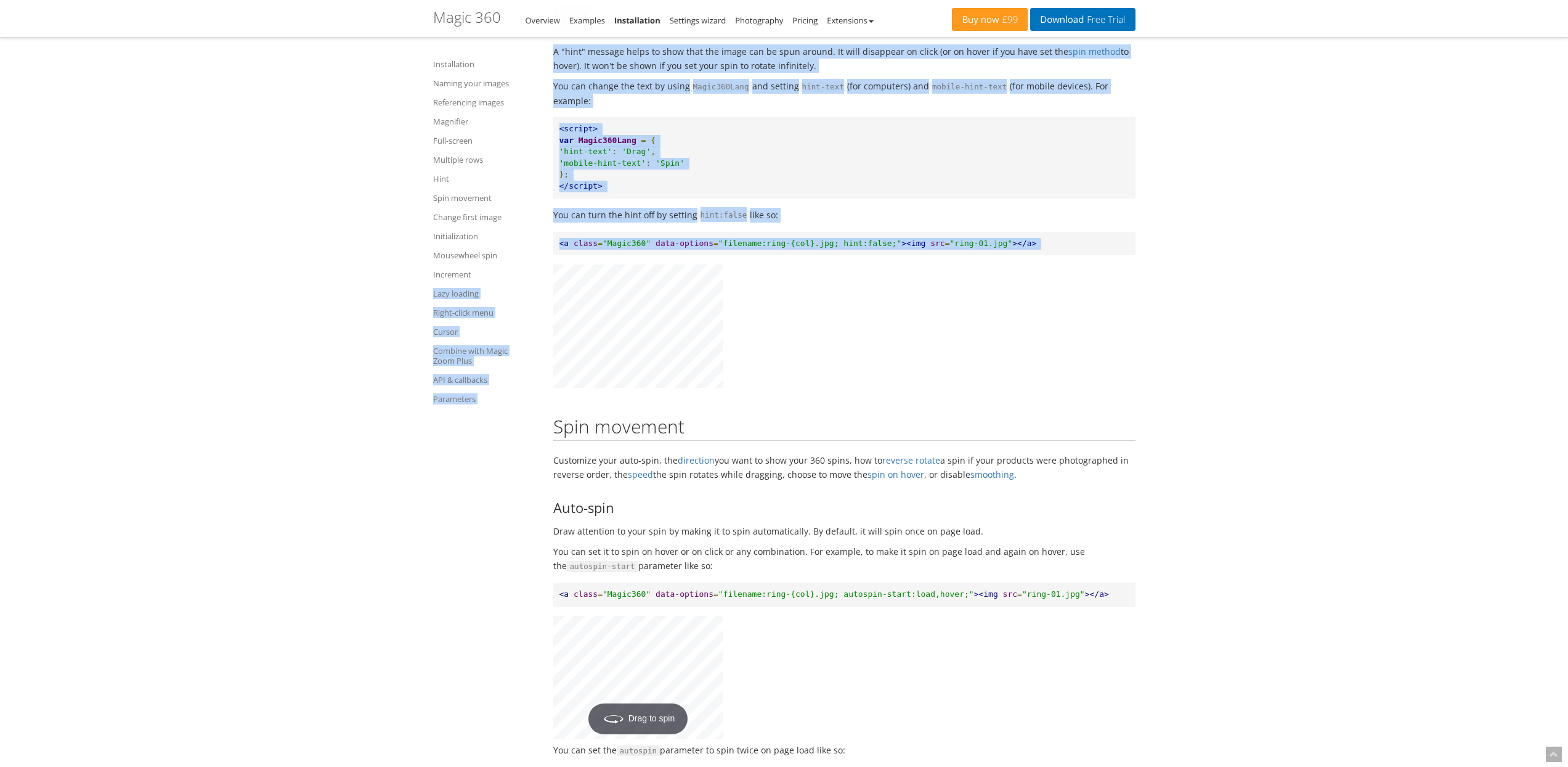
drag, startPoint x: 1046, startPoint y: 287, endPoint x: 545, endPoint y: 290, distance: 501.0
click at [559, 248] on span "<a" at bounding box center [564, 243] width 10 height 9
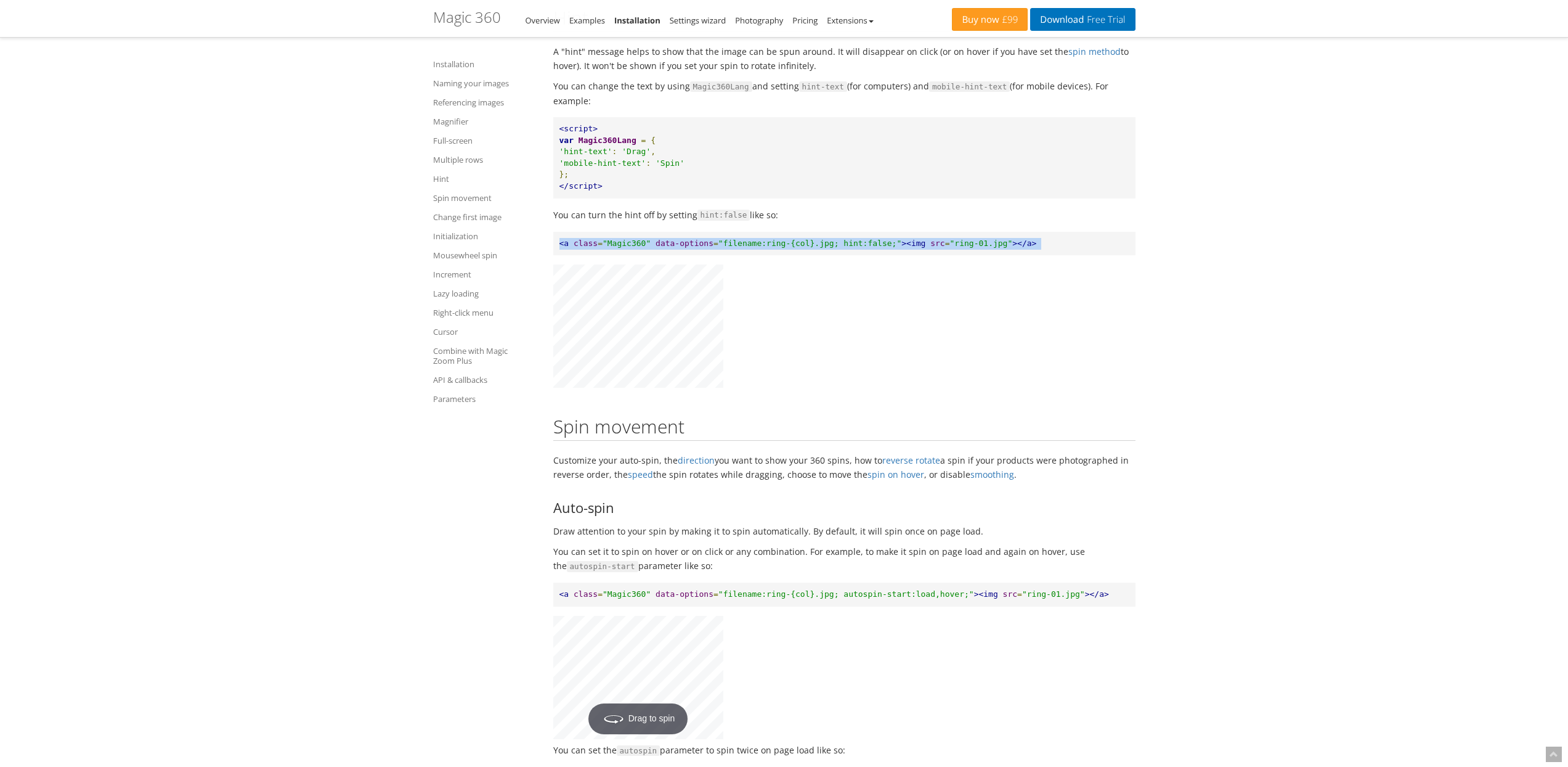
drag, startPoint x: 559, startPoint y: 290, endPoint x: 1040, endPoint y: 289, distance: 481.0
click at [1040, 256] on pre "<a class = "Magic360" data-options = "filename:ring-{col}.jpg; hint:false;" ><i…" at bounding box center [844, 244] width 582 height 24
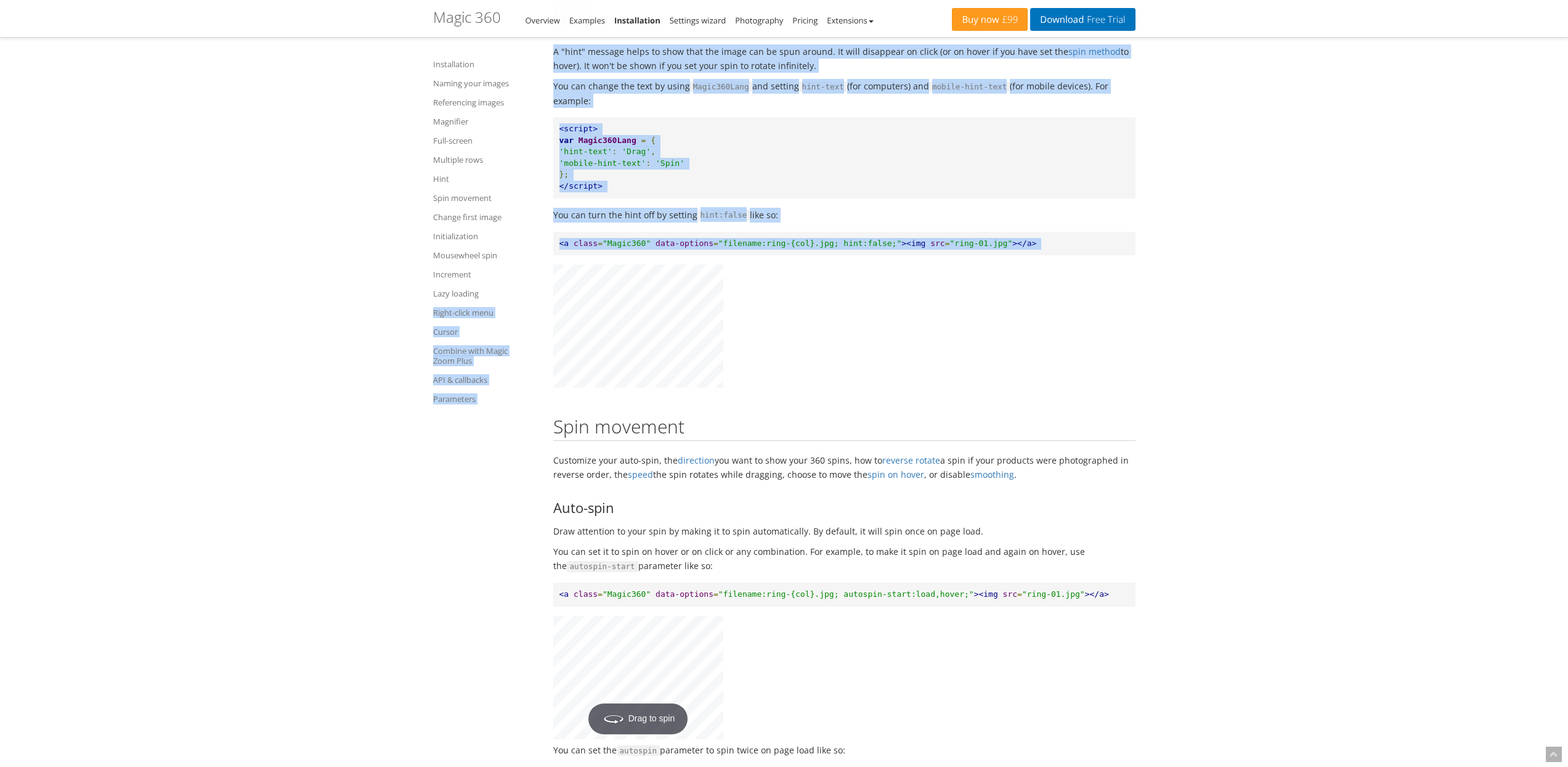
drag, startPoint x: 1040, startPoint y: 289, endPoint x: 539, endPoint y: 291, distance: 501.0
click at [562, 248] on span "<a" at bounding box center [564, 243] width 10 height 9
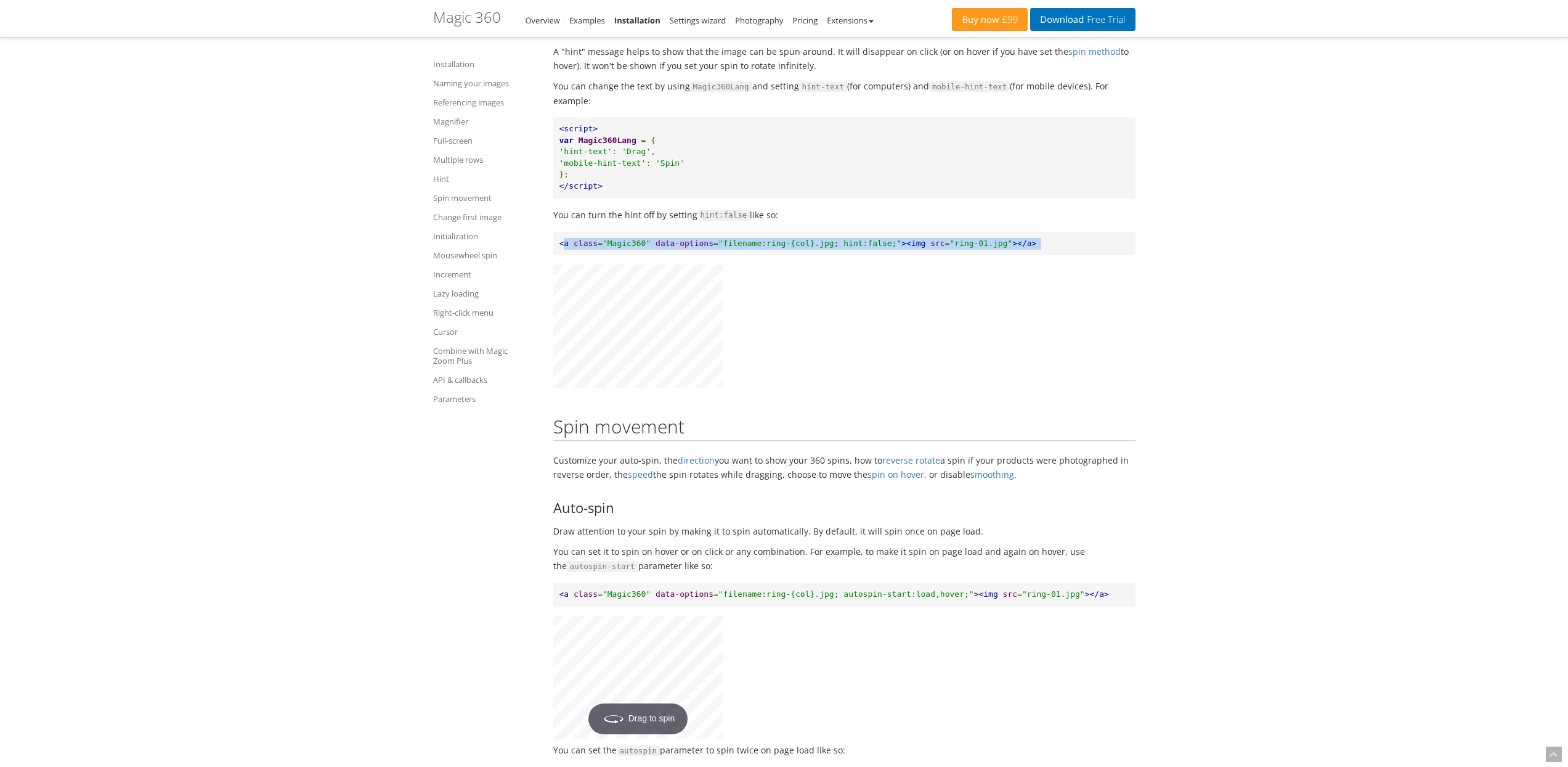
drag, startPoint x: 562, startPoint y: 291, endPoint x: 1062, endPoint y: 287, distance: 500.0
click at [1062, 256] on pre "<a class = "Magic360" data-options = "filename:ring-{col}.jpg; hint:false;" ><i…" at bounding box center [844, 244] width 582 height 24
drag, startPoint x: 1062, startPoint y: 287, endPoint x: 558, endPoint y: 291, distance: 504.0
click at [558, 256] on pre "<a class = "Magic360" data-options = "filename:ring-{col}.jpg; hint:false;" ><i…" at bounding box center [844, 244] width 582 height 24
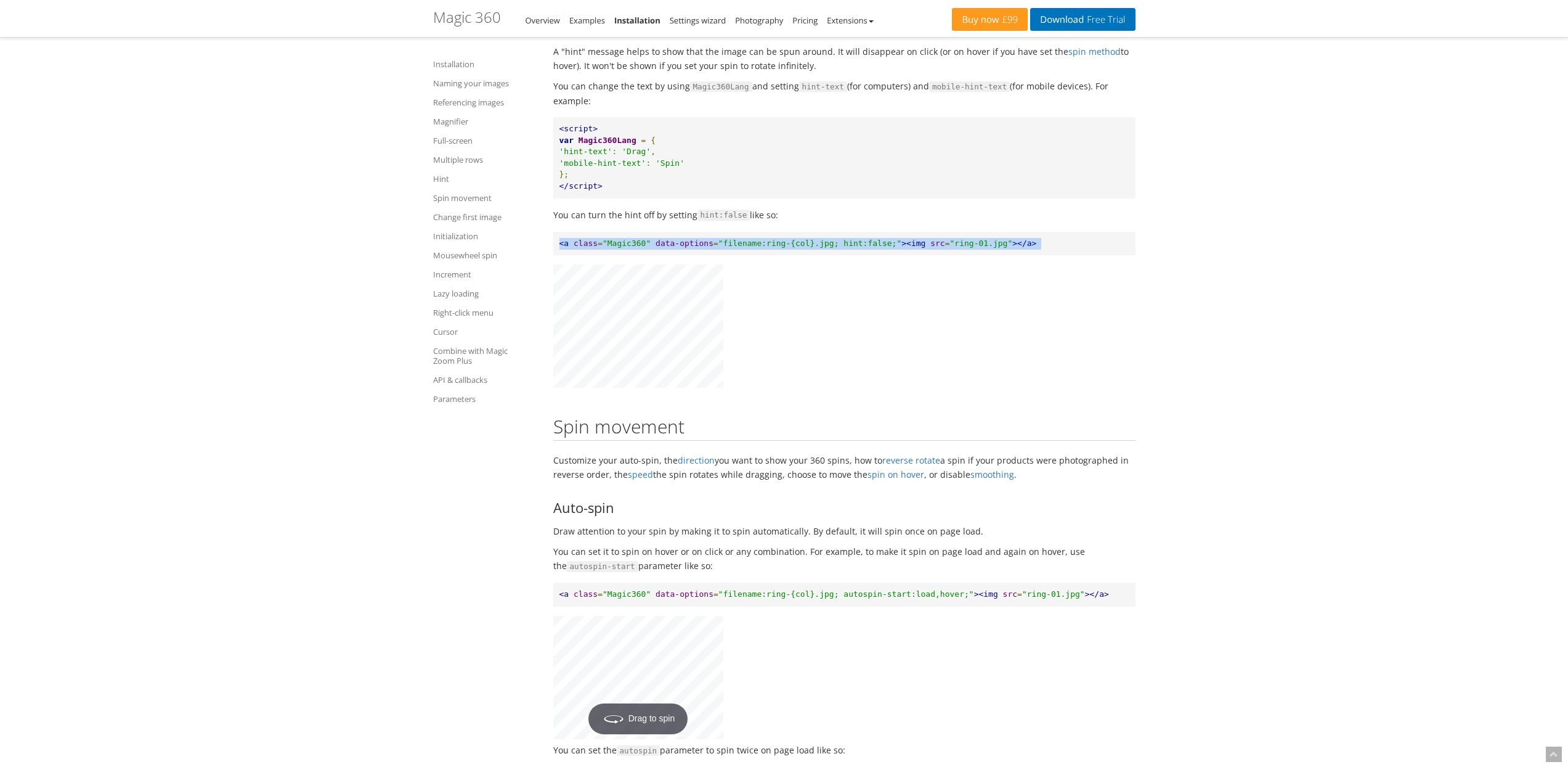
click at [558, 256] on pre "<a class = "Magic360" data-options = "filename:ring-{col}.jpg; hint:false;" ><i…" at bounding box center [844, 244] width 582 height 24
drag, startPoint x: 558, startPoint y: 291, endPoint x: 1070, endPoint y: 287, distance: 512.0
click at [1070, 256] on pre "<a class = "Magic360" data-options = "filename:ring-{col}.jpg; hint:false;" ><i…" at bounding box center [844, 244] width 582 height 24
drag, startPoint x: 1070, startPoint y: 287, endPoint x: 553, endPoint y: 291, distance: 517.0
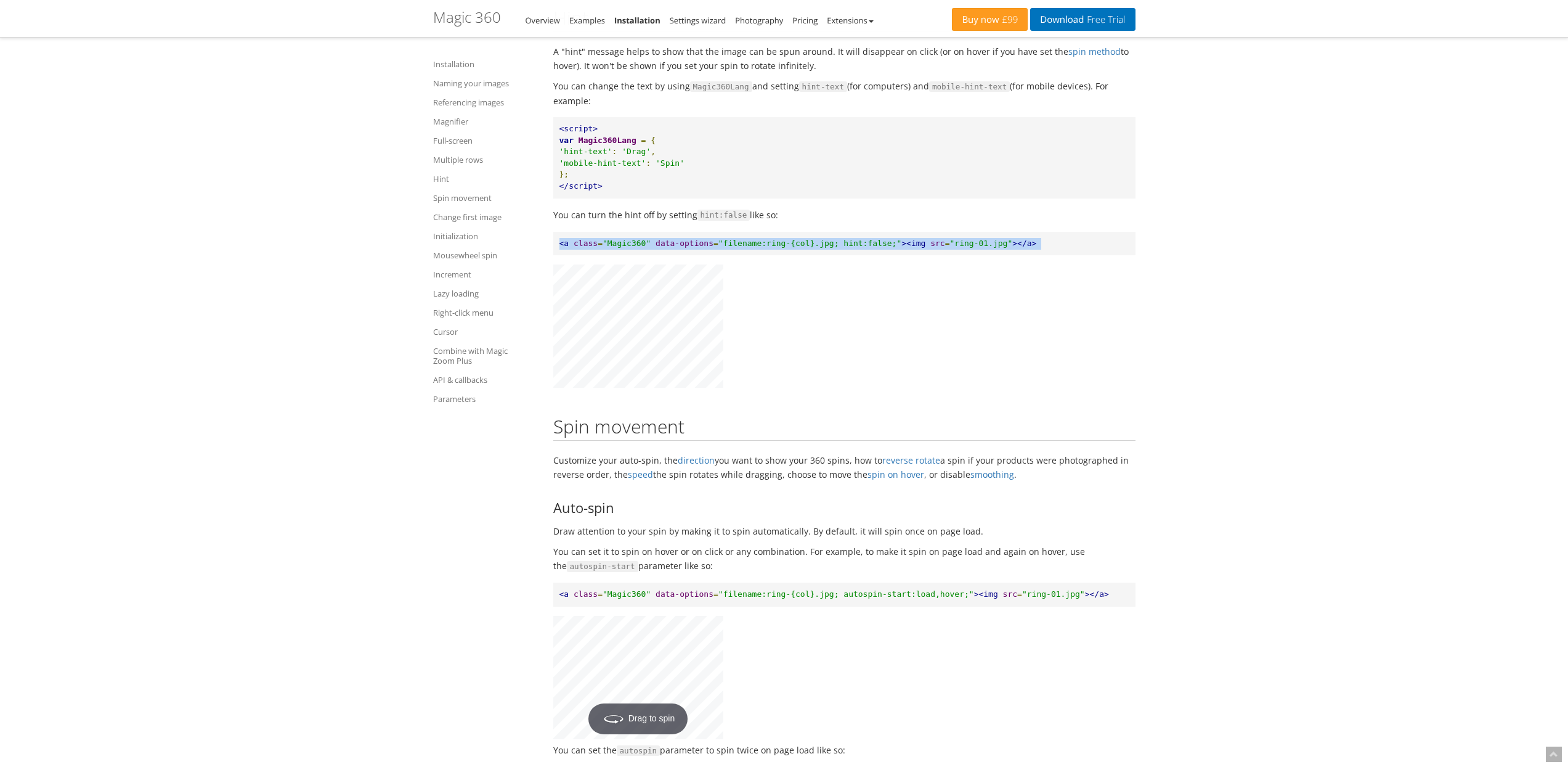
click at [553, 256] on pre "<a class = "Magic360" data-options = "filename:ring-{col}.jpg; hint:false;" ><i…" at bounding box center [844, 244] width 582 height 24
click at [564, 248] on span "<a" at bounding box center [564, 243] width 10 height 9
click at [557, 256] on pre "<a class = "Magic360" data-options = "filename:ring-{col}.jpg; hint:false;" ><i…" at bounding box center [844, 244] width 582 height 24
drag, startPoint x: 557, startPoint y: 290, endPoint x: 1091, endPoint y: 290, distance: 534.0
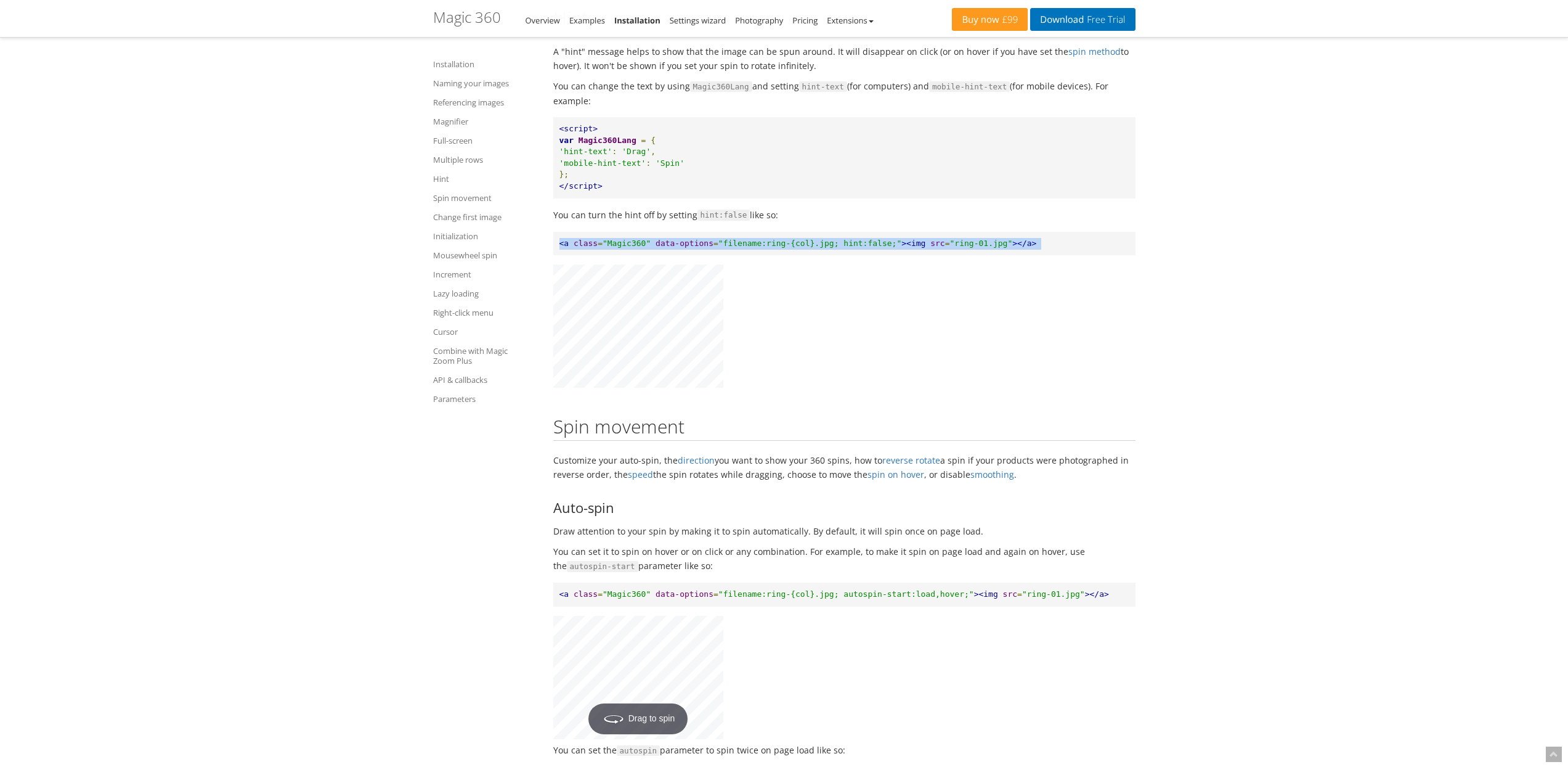
click at [1091, 256] on pre "<a class = "Magic360" data-options = "filename:ring-{col}.jpg; hint:false;" ><i…" at bounding box center [844, 244] width 582 height 24
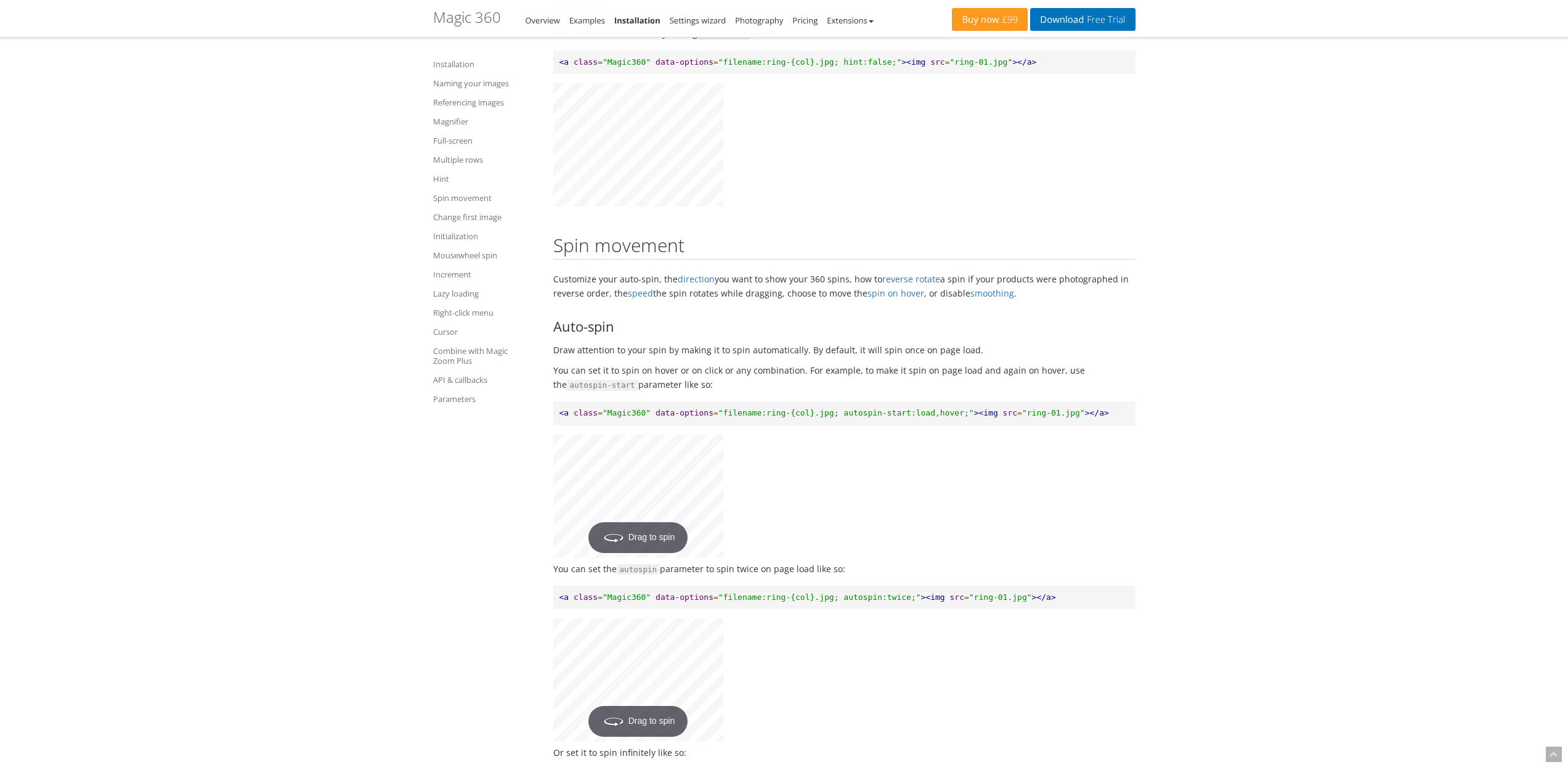
scroll to position [4531, 0]
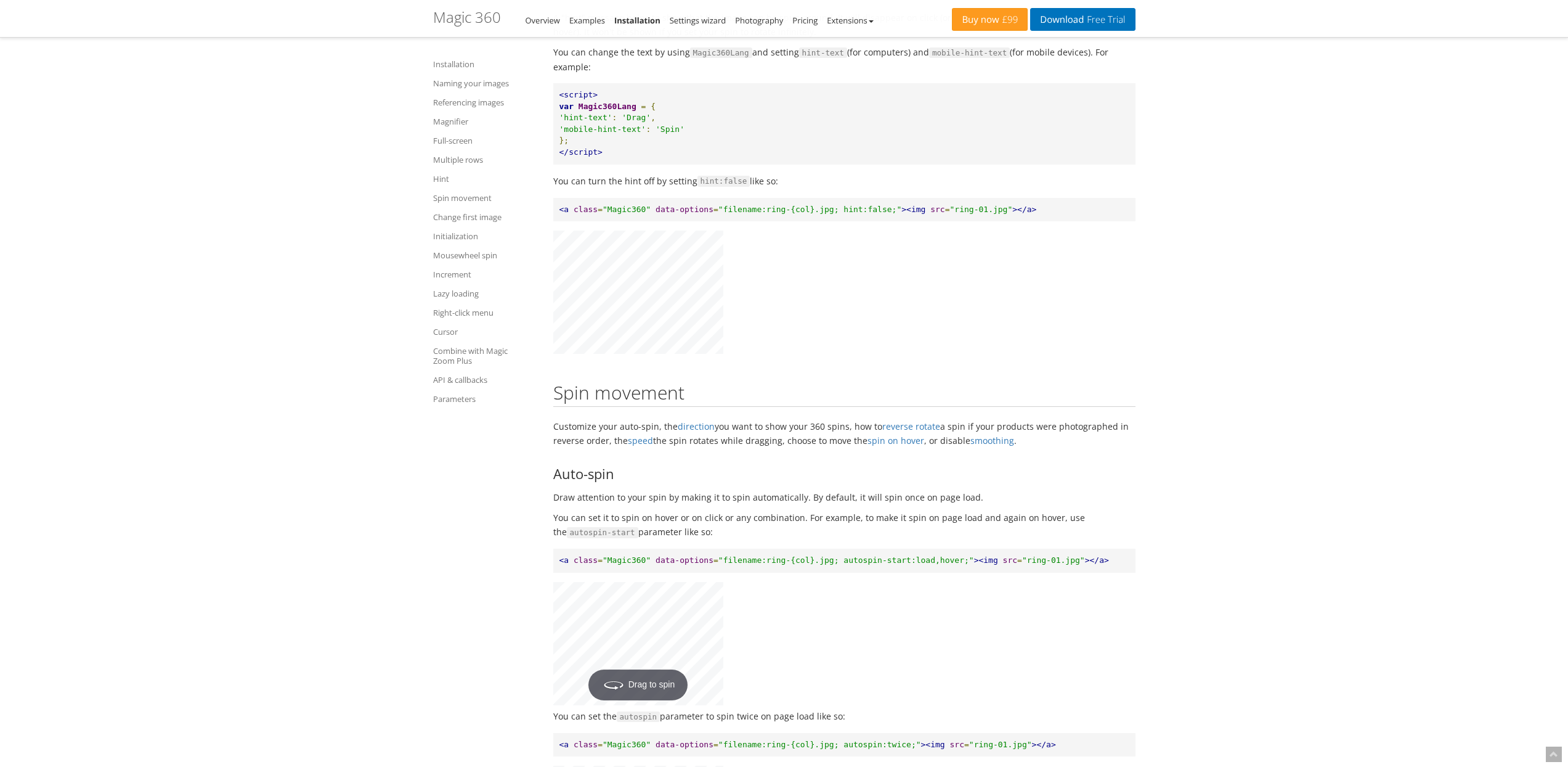
click at [576, 122] on span "'hint-text'" at bounding box center [586, 118] width 53 height 9
drag, startPoint x: 576, startPoint y: 164, endPoint x: 590, endPoint y: 164, distance: 14.0
click at [590, 122] on span "'hint-text'" at bounding box center [586, 118] width 53 height 9
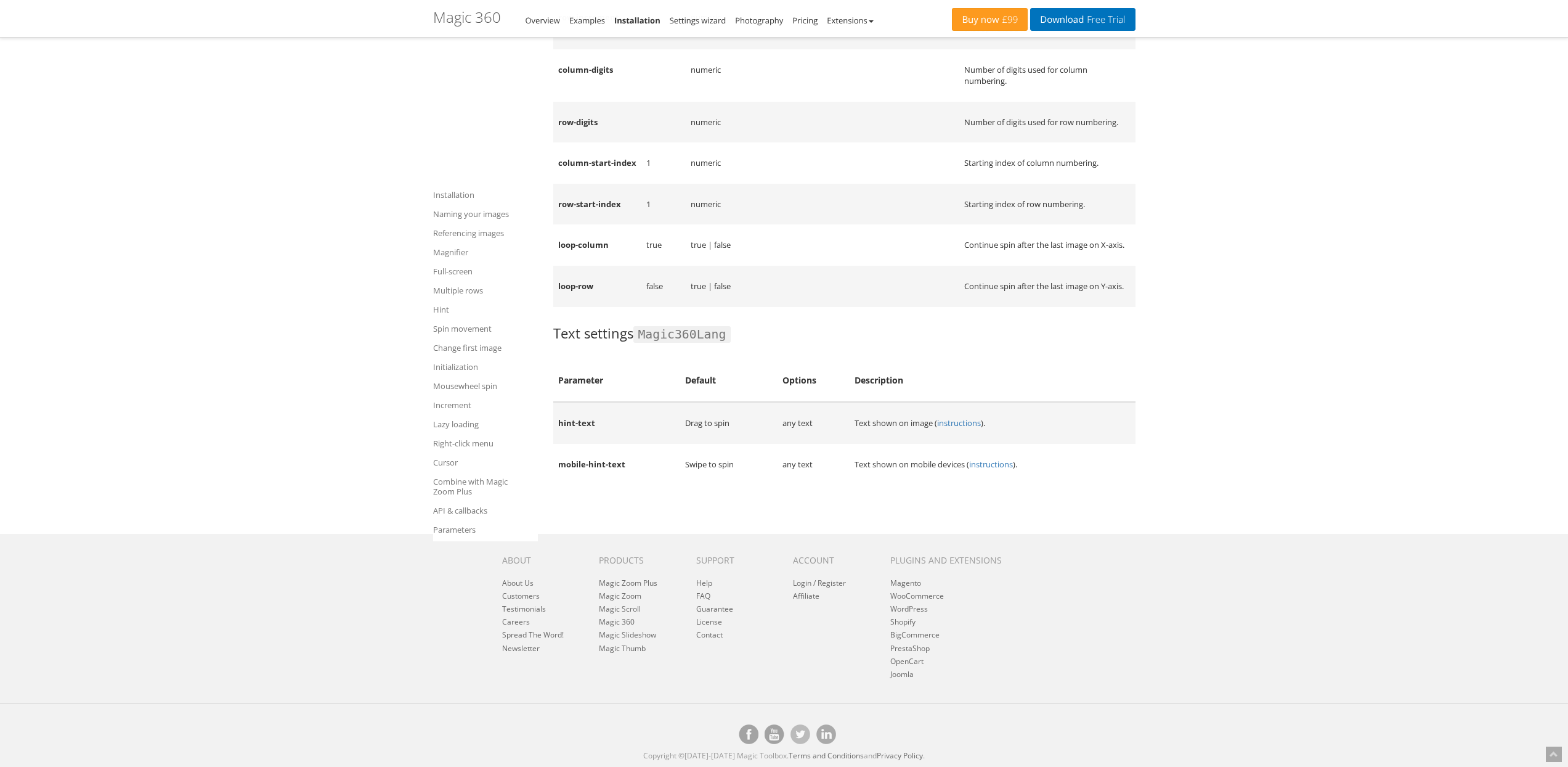
scroll to position [4246, 0]
